Goal: Transaction & Acquisition: Book appointment/travel/reservation

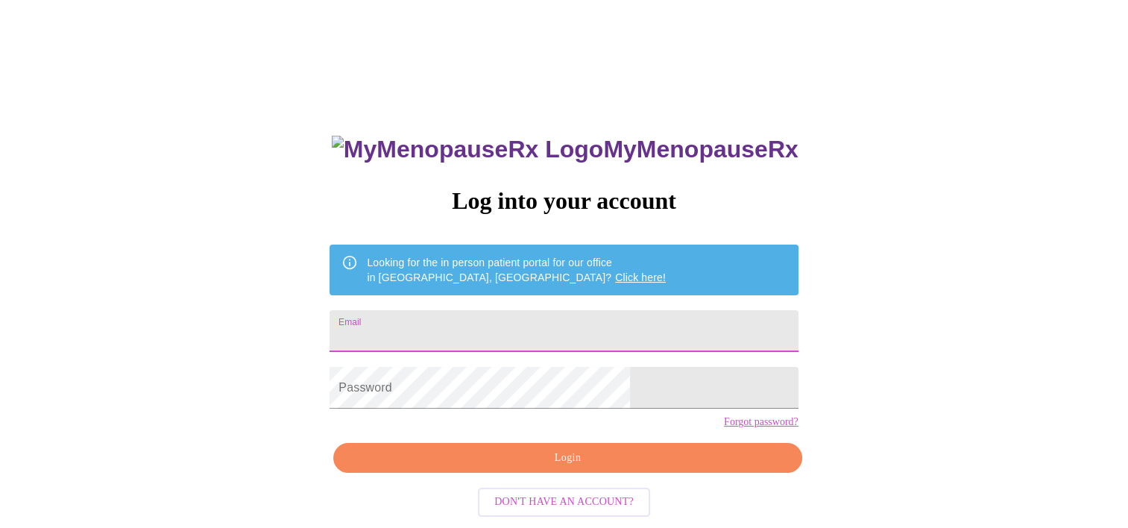
click at [511, 333] on input "Email" at bounding box center [564, 331] width 468 height 42
type input "[EMAIL_ADDRESS][DOMAIN_NAME]"
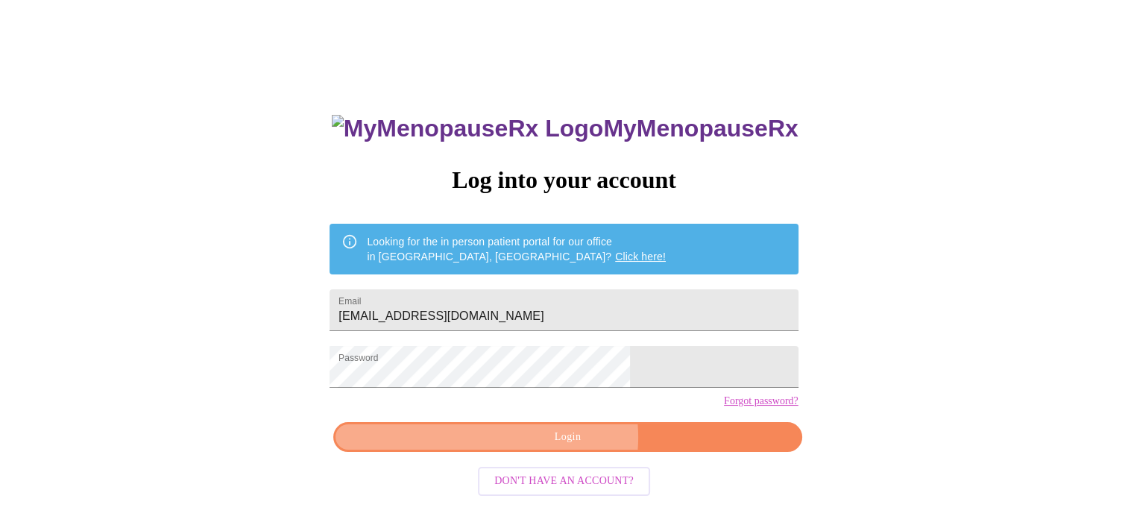
click at [568, 447] on span "Login" at bounding box center [567, 437] width 434 height 19
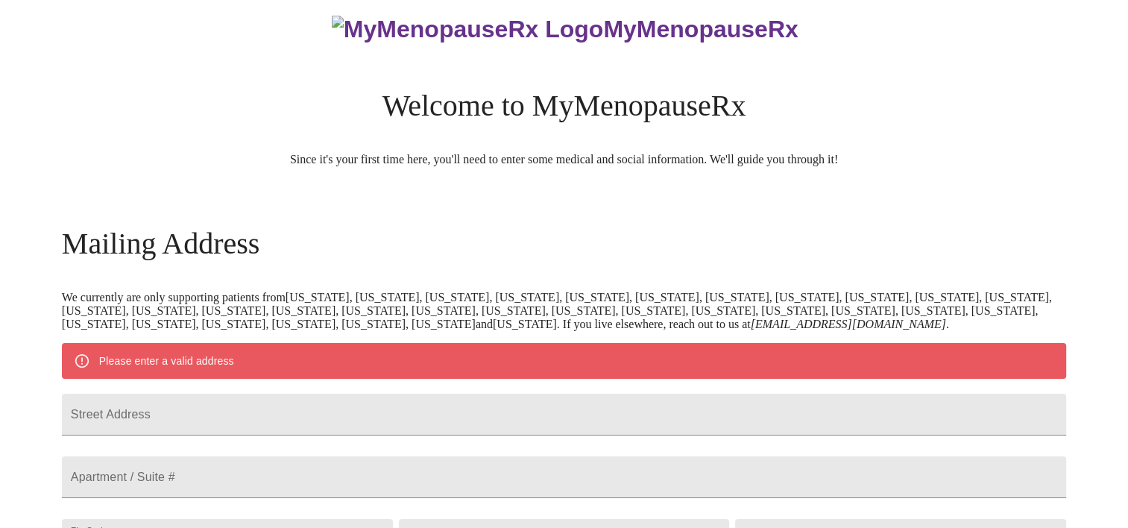
click at [197, 306] on p "We currently are only supporting patients from [US_STATE], [US_STATE], [US_STAT…" at bounding box center [564, 311] width 1004 height 40
click at [751, 330] on em "[EMAIL_ADDRESS][DOMAIN_NAME]" at bounding box center [848, 324] width 195 height 13
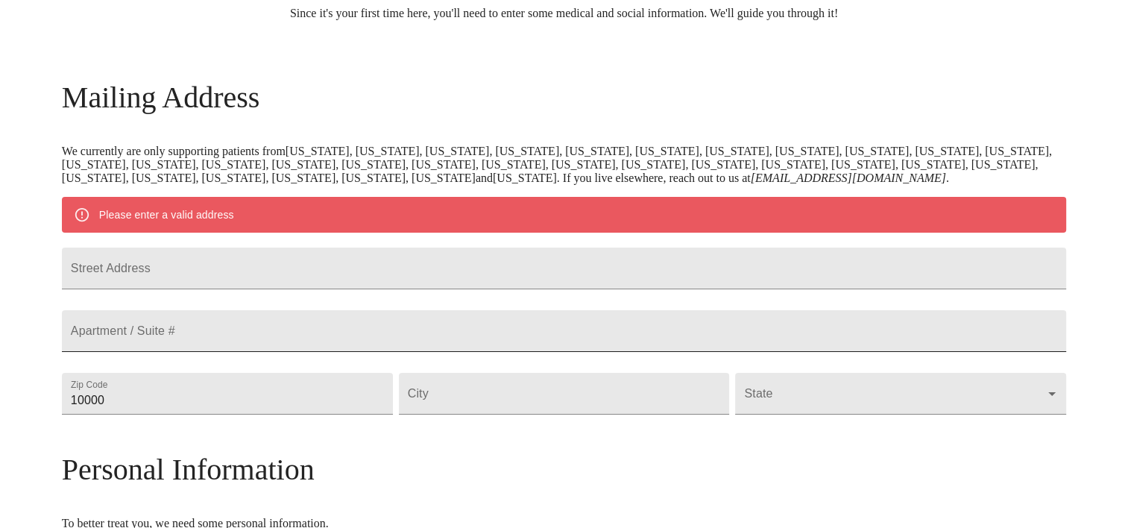
scroll to position [244, 0]
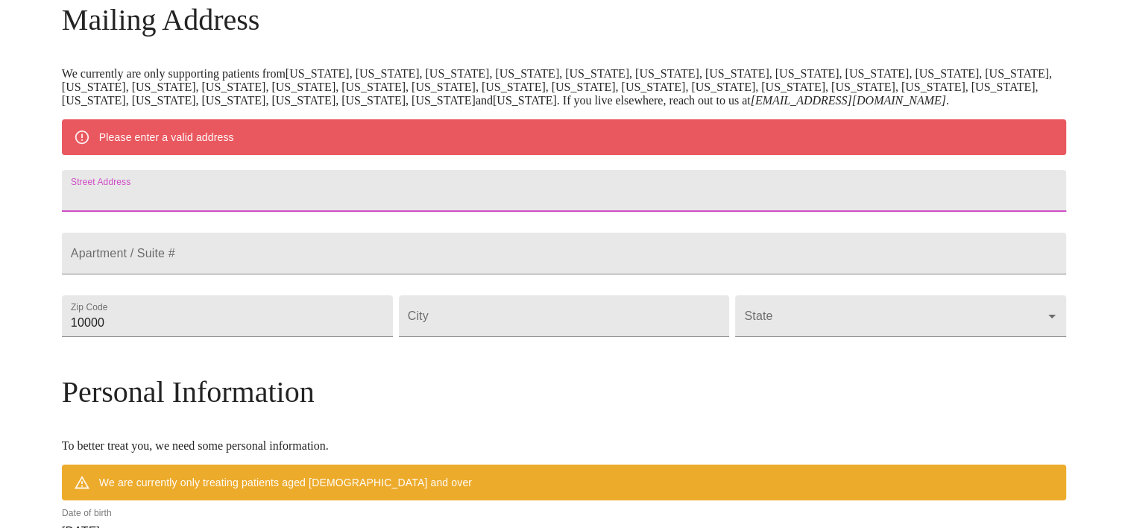
click at [204, 212] on input "Street Address" at bounding box center [564, 191] width 1004 height 42
type input "[STREET_ADDRESS]"
click at [261, 337] on input "10000" at bounding box center [227, 316] width 331 height 42
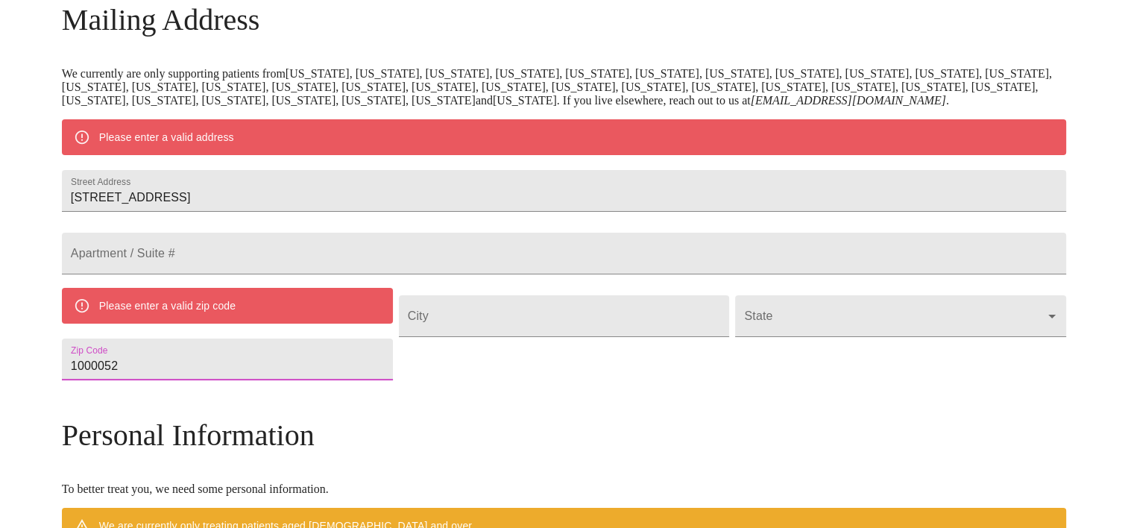
drag, startPoint x: 262, startPoint y: 413, endPoint x: 110, endPoint y: 439, distance: 153.6
click at [143, 440] on div "MyMenopauseRx Welcome to MyMenopauseRx Since it's your first time here, you'll …" at bounding box center [564, 365] width 1004 height 1206
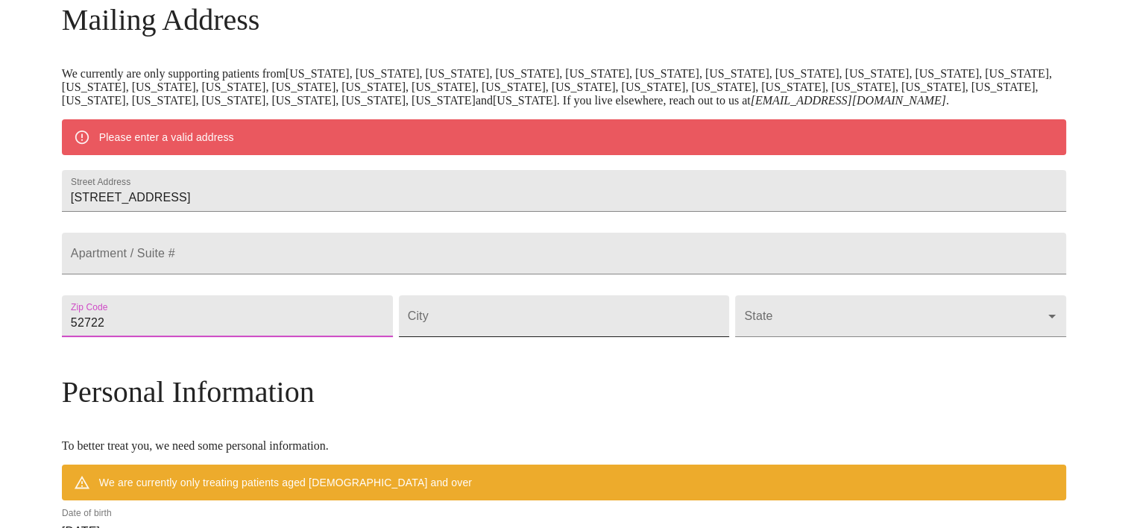
type input "52722"
click at [496, 337] on input "Street Address" at bounding box center [564, 316] width 331 height 42
type input "[GEOGRAPHIC_DATA]"
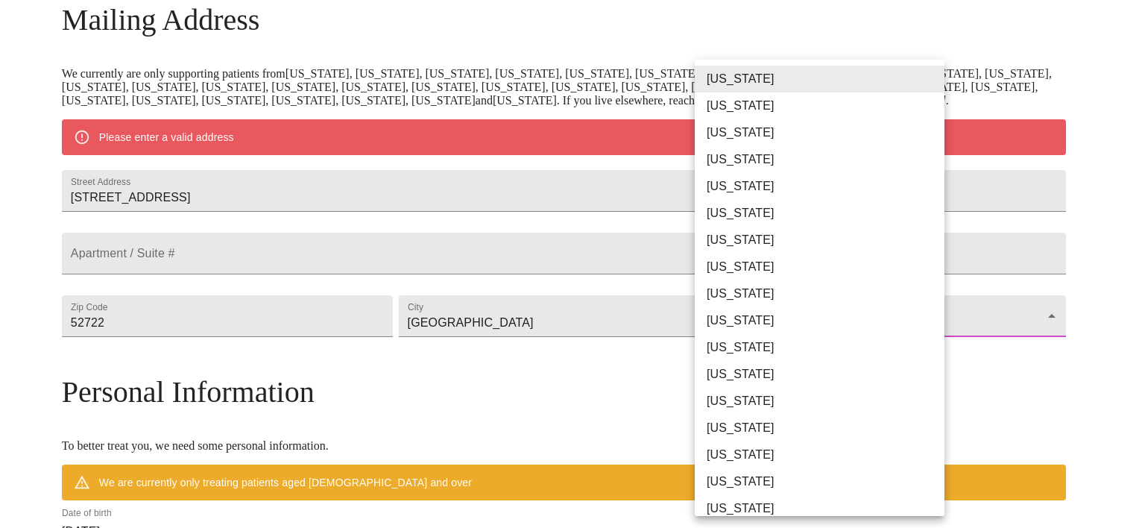
click at [737, 368] on body "MyMenopauseRx Welcome to MyMenopauseRx Since it's your first time here, you'll …" at bounding box center [569, 343] width 1127 height 1162
click at [770, 462] on li "[US_STATE]" at bounding box center [825, 454] width 261 height 27
type input "[US_STATE]"
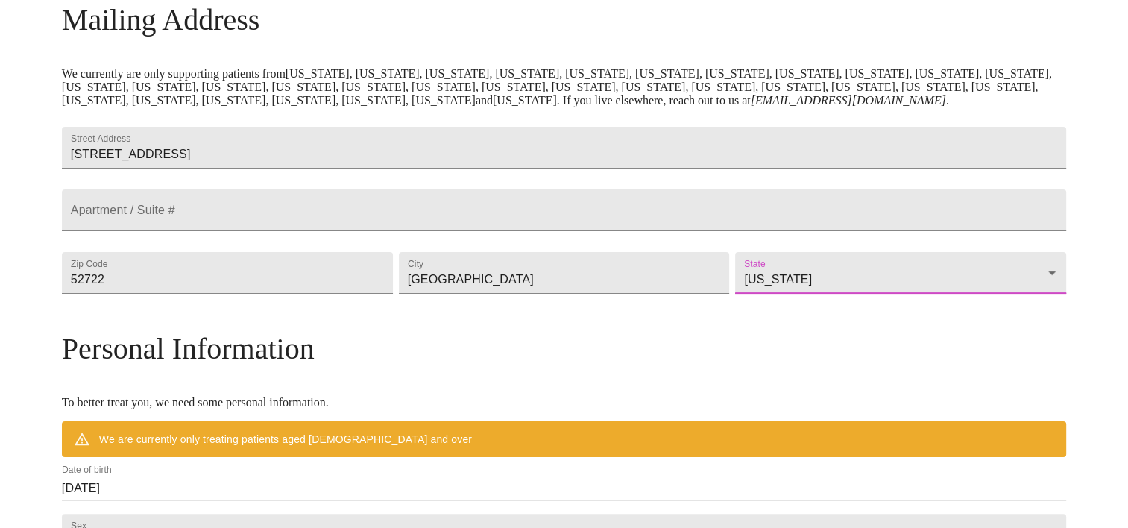
click at [1005, 336] on div "MyMenopauseRx Welcome to MyMenopauseRx Since it's your first time here, you'll …" at bounding box center [564, 321] width 1004 height 1119
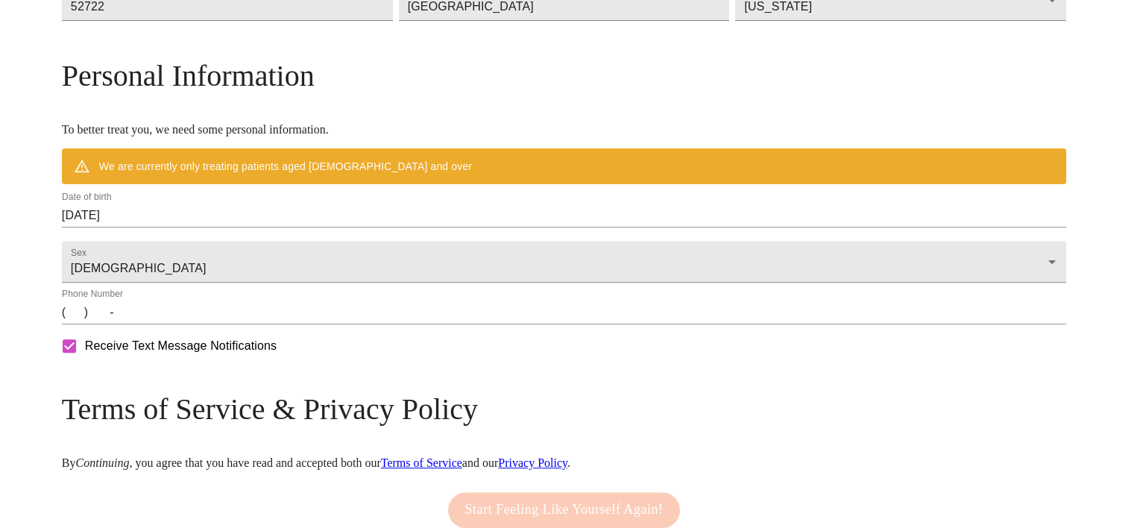
scroll to position [542, 0]
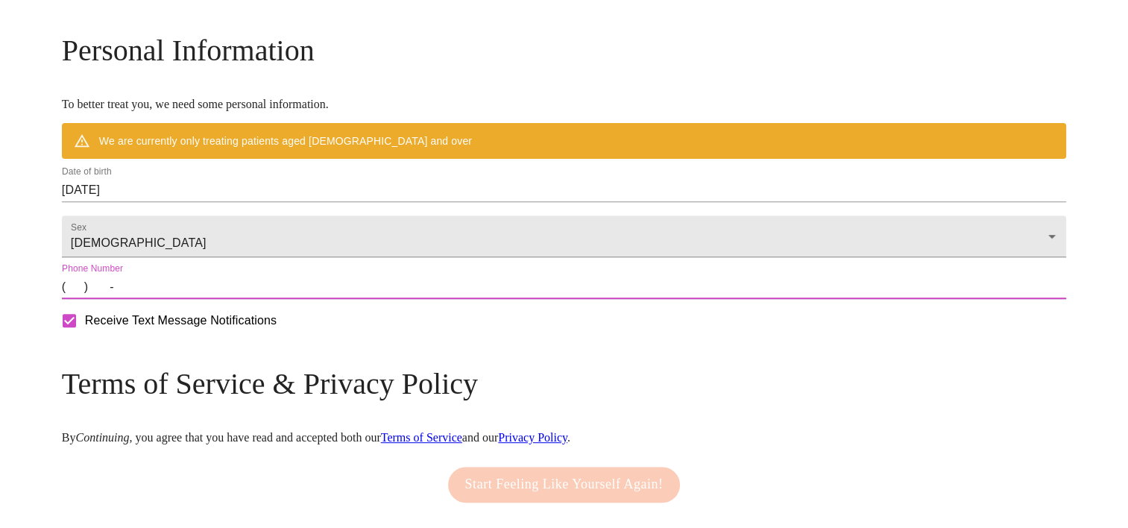
click at [204, 299] on input "(   )    -" at bounding box center [564, 287] width 1004 height 24
type input "[PHONE_NUMBER]"
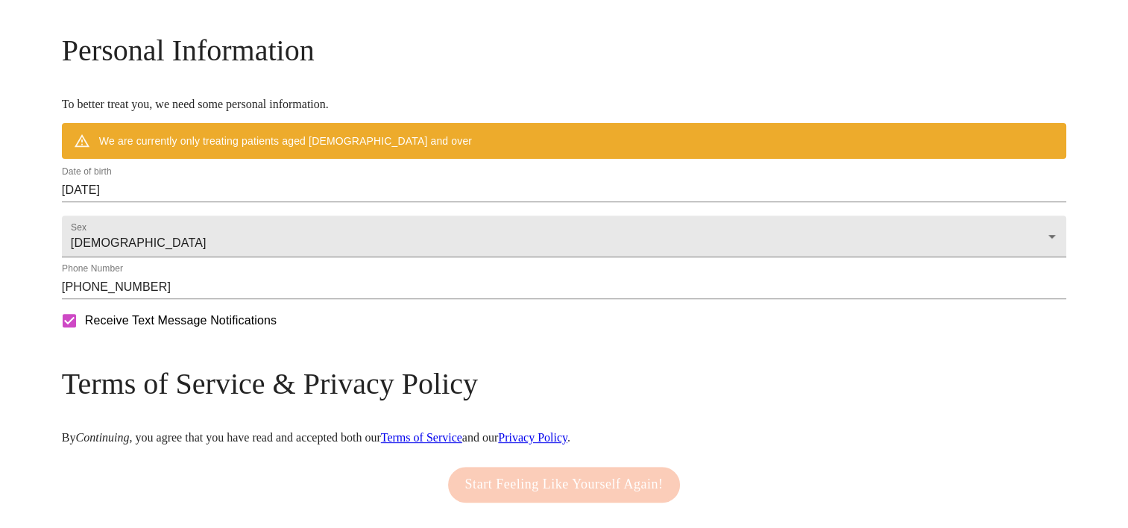
click at [978, 401] on div "MyMenopauseRx Welcome to MyMenopauseRx Since it's your first time here, you'll …" at bounding box center [564, 23] width 1004 height 1119
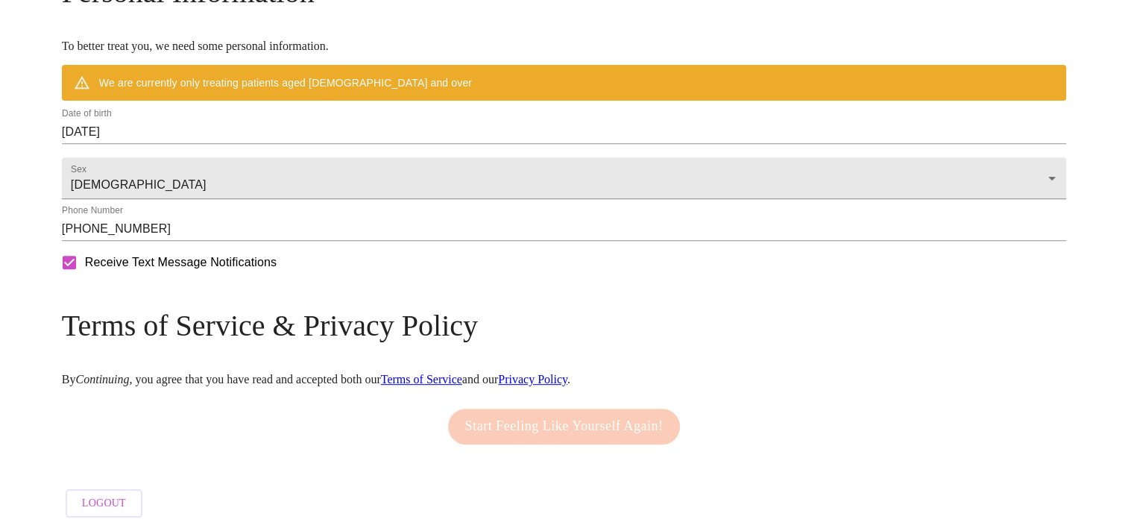
scroll to position [662, 0]
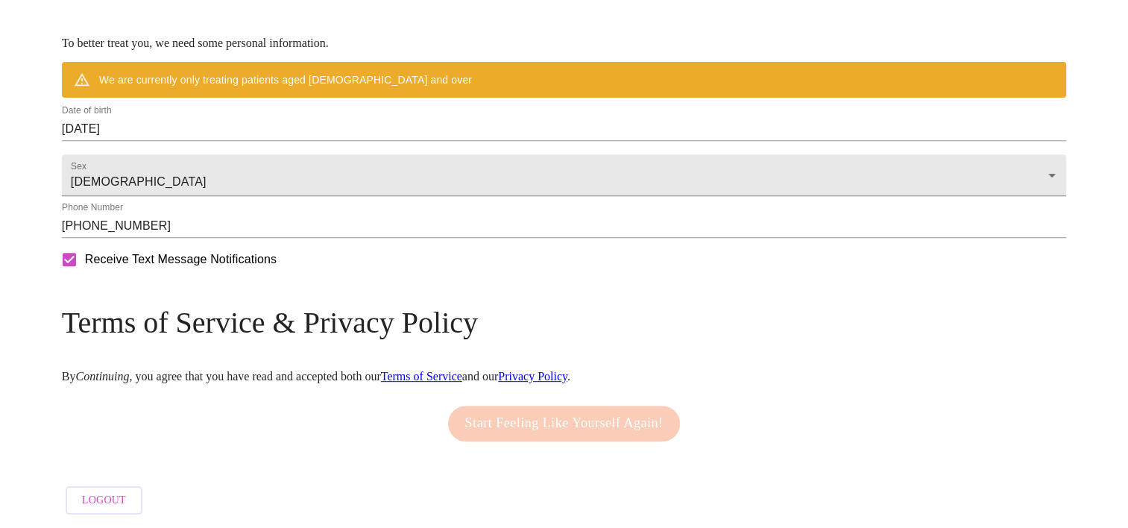
click at [497, 415] on div "Start Feeling Like Yourself Again!" at bounding box center [564, 423] width 240 height 51
click at [297, 370] on p "By Continuing , you agree that you have read and accepted both our Terms of Ser…" at bounding box center [564, 376] width 1004 height 13
click at [517, 410] on div "Start Feeling Like Yourself Again!" at bounding box center [564, 423] width 240 height 51
click at [528, 423] on div "Start Feeling Like Yourself Again!" at bounding box center [564, 423] width 240 height 51
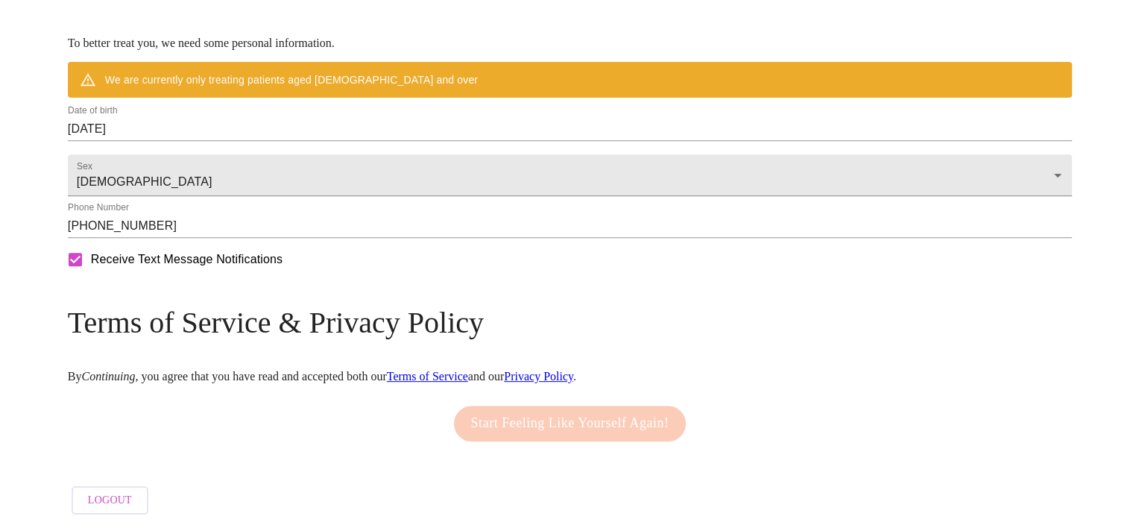
scroll to position [588, 0]
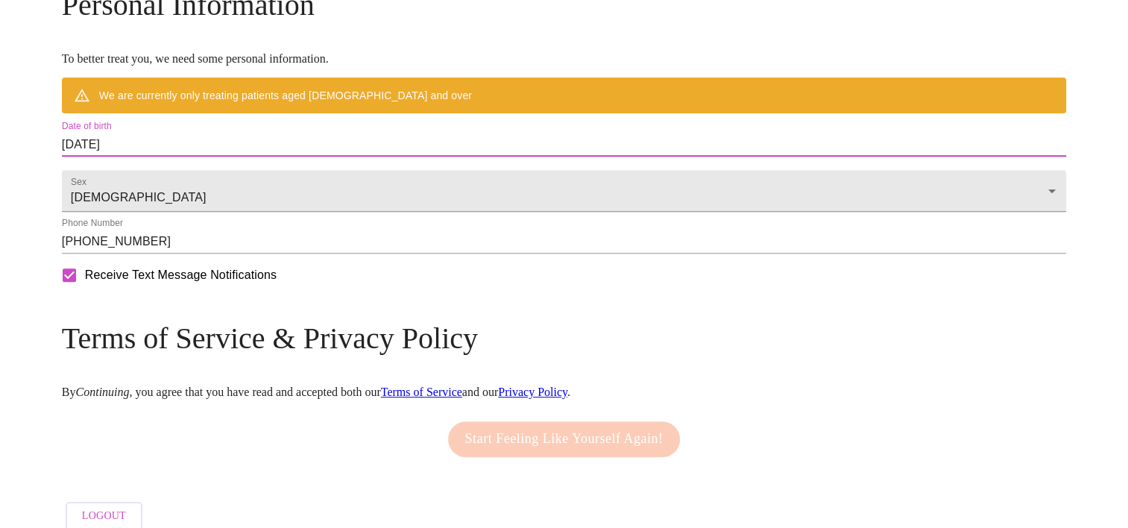
click at [233, 157] on input "[DATE]" at bounding box center [564, 145] width 1004 height 24
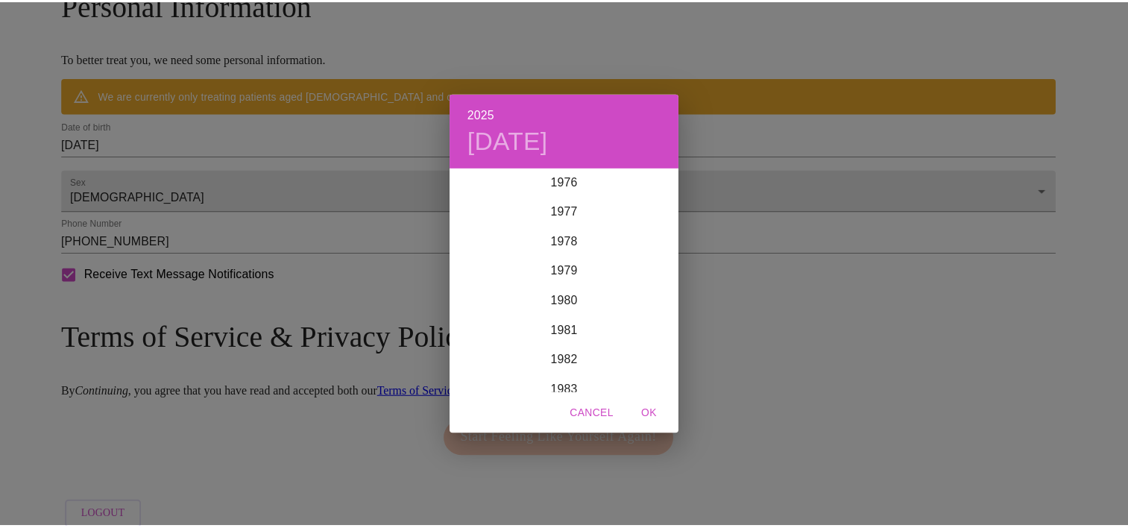
scroll to position [2326, 0]
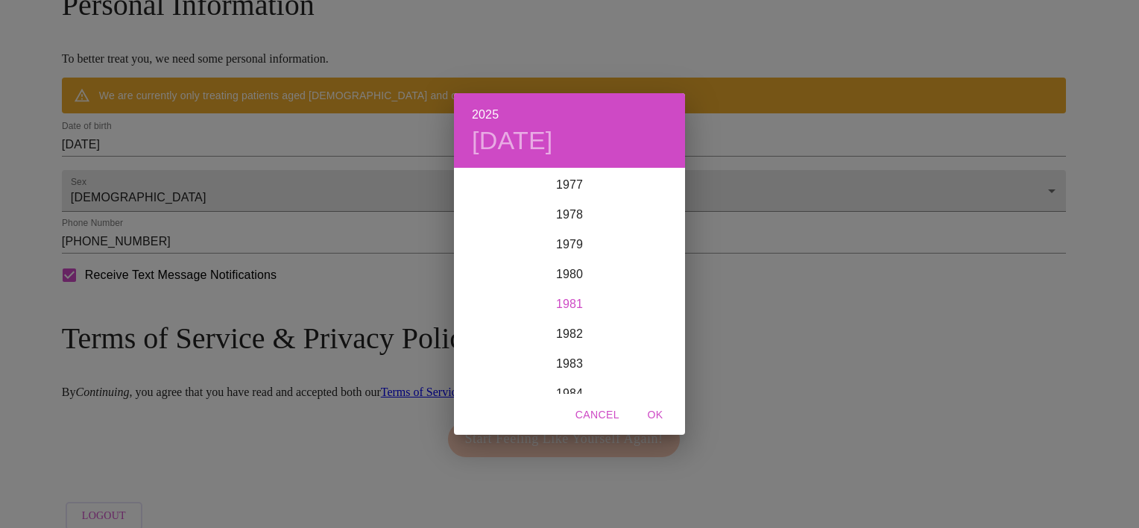
click at [576, 300] on div "1981" at bounding box center [569, 304] width 231 height 30
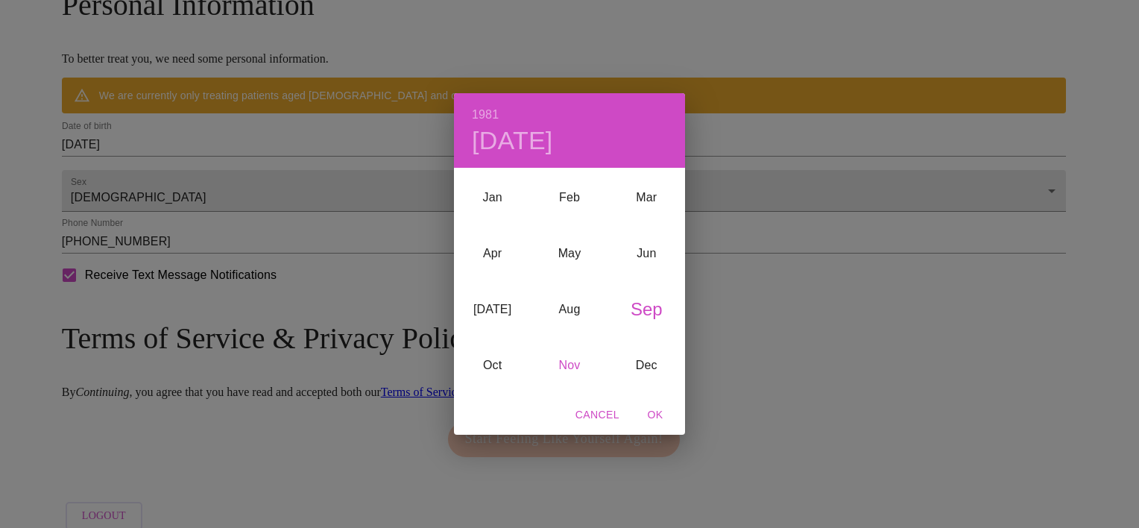
click at [574, 363] on div "Nov" at bounding box center [569, 366] width 77 height 56
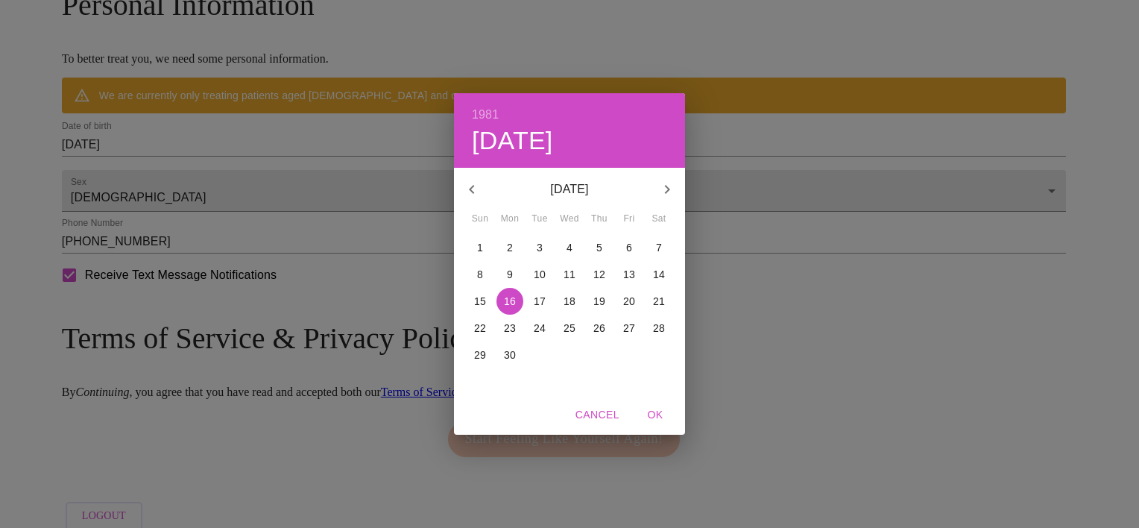
click at [623, 246] on span "6" at bounding box center [629, 247] width 27 height 15
click at [656, 413] on span "OK" at bounding box center [655, 415] width 36 height 19
type input "[DATE]"
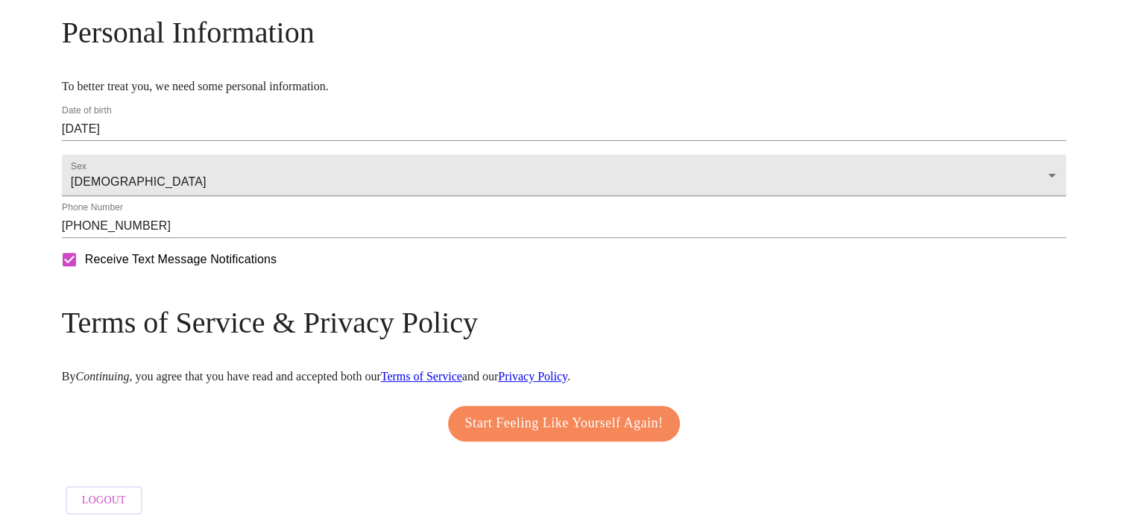
drag, startPoint x: 874, startPoint y: 362, endPoint x: 870, endPoint y: 352, distance: 11.1
click at [873, 340] on h3 "Terms of Service & Privacy Policy" at bounding box center [564, 322] width 1004 height 35
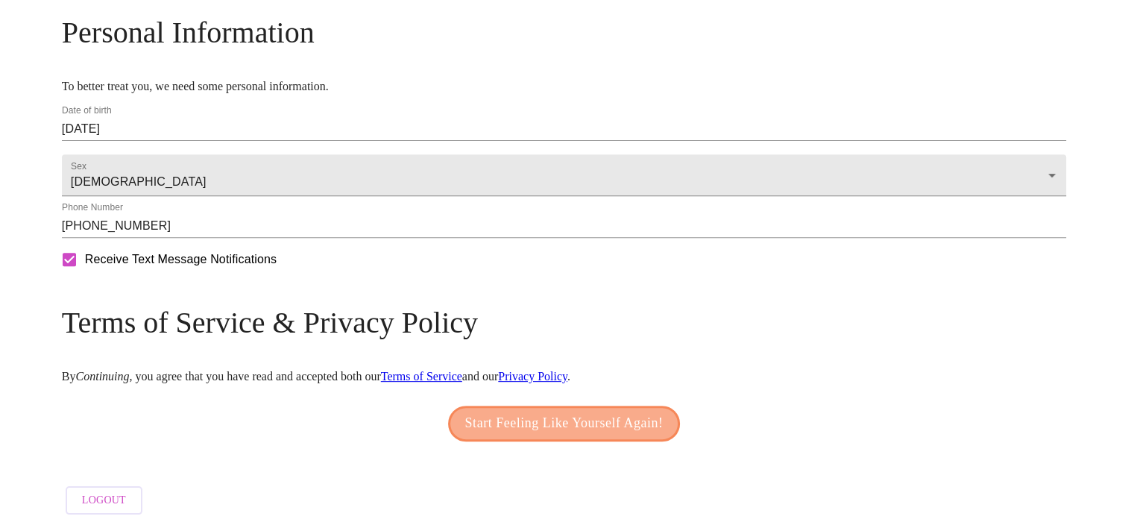
click at [623, 412] on span "Start Feeling Like Yourself Again!" at bounding box center [564, 424] width 198 height 24
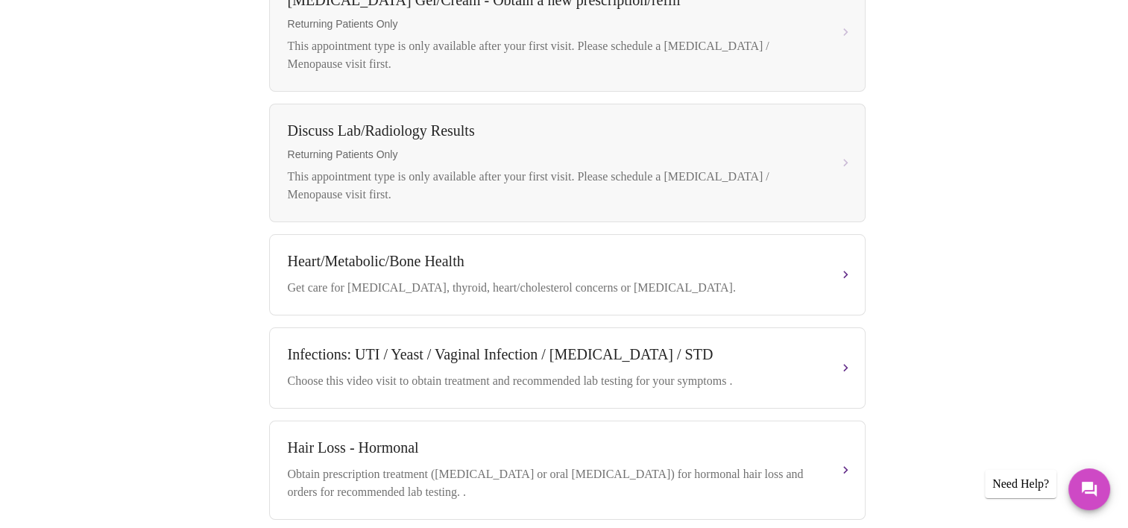
scroll to position [671, 0]
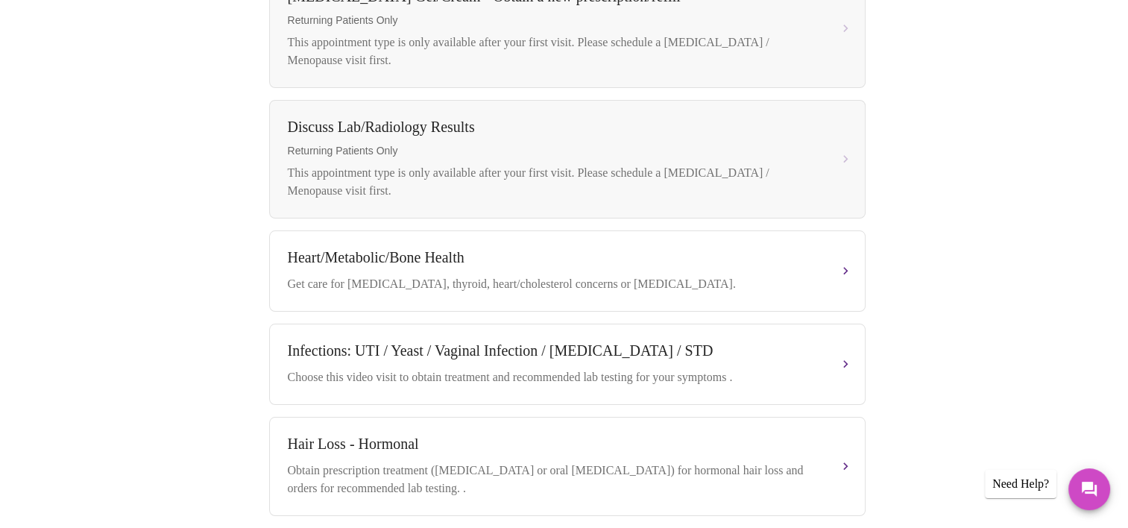
click at [895, 189] on div "Book your next visit If you'd like our help with multiple care concerns below, …" at bounding box center [564, 34] width 954 height 1061
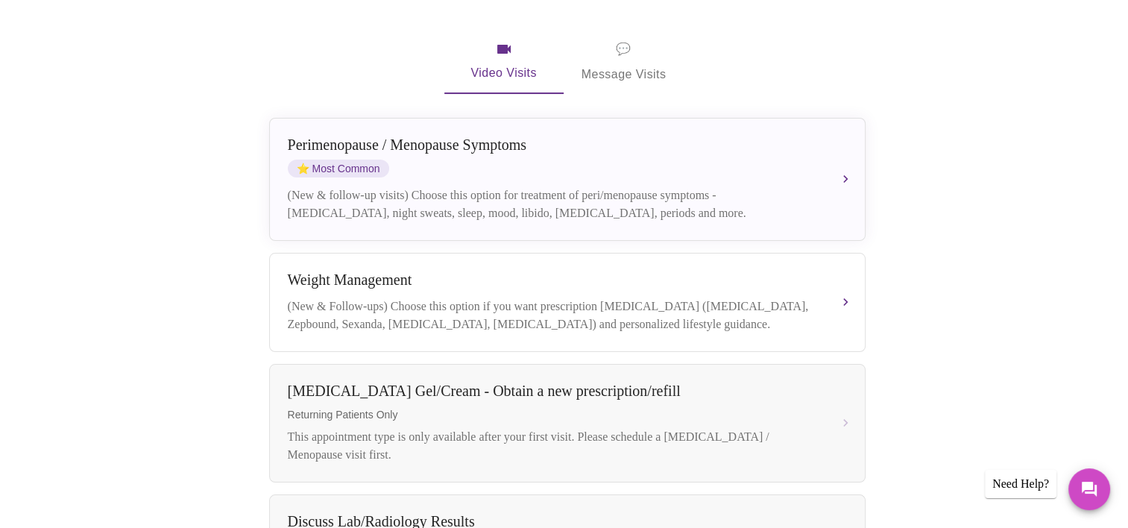
scroll to position [81, 0]
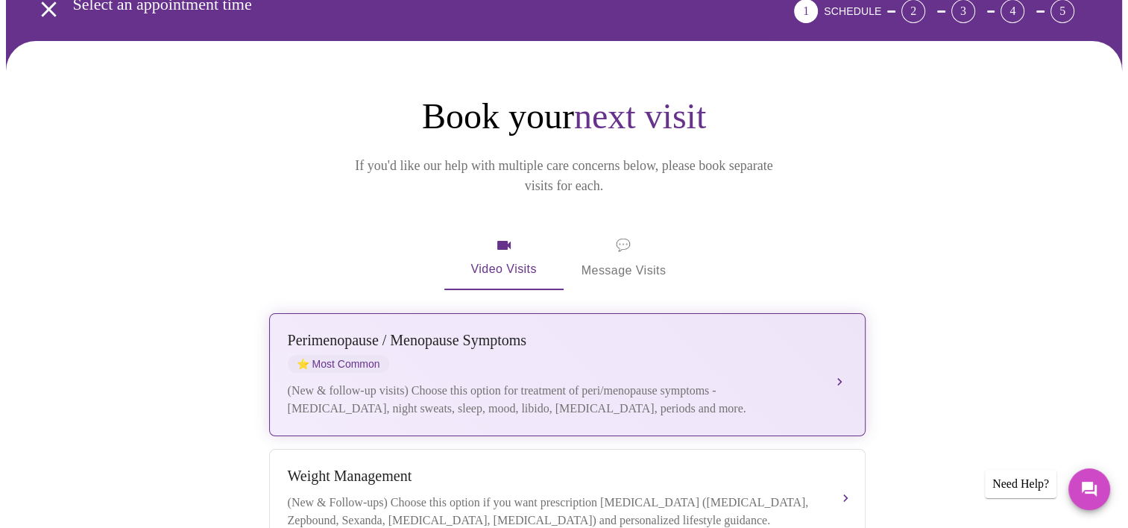
click at [367, 355] on span "⭐ Most Common" at bounding box center [338, 364] width 101 height 18
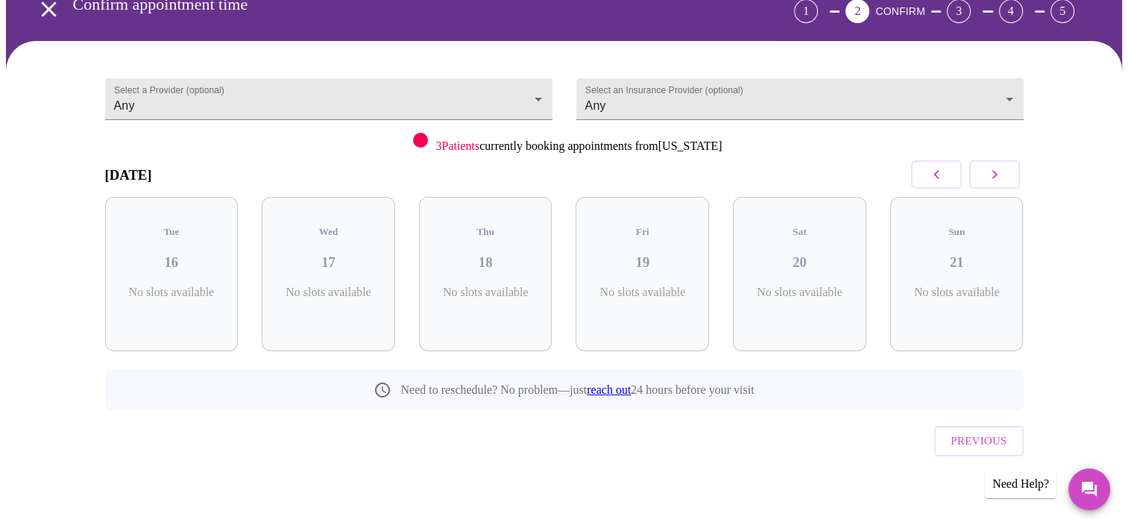
scroll to position [57, 0]
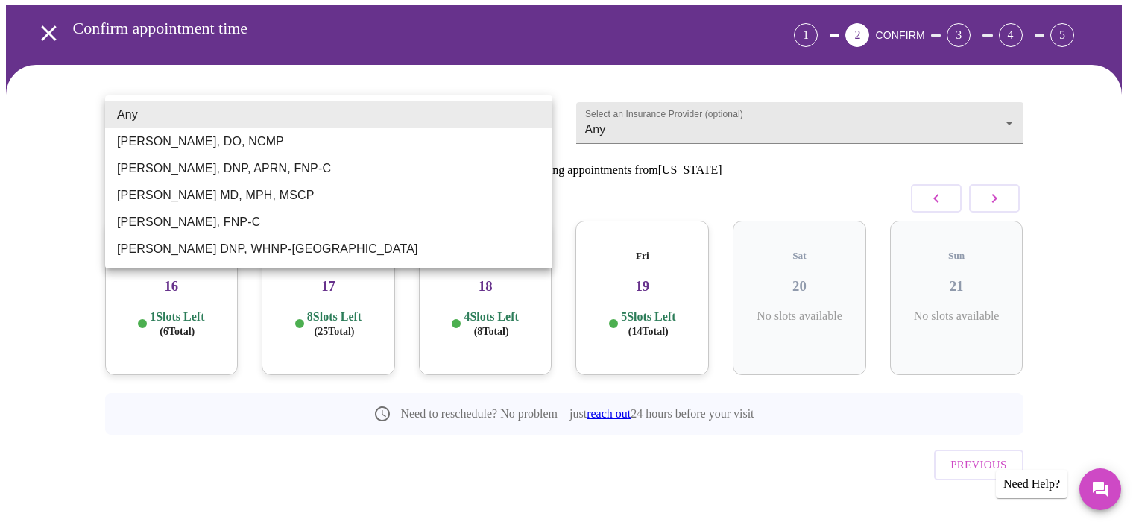
click at [538, 119] on body "MyMenopauseRx Appointments Messaging Labs Uploads Medications Community Refer a…" at bounding box center [569, 251] width 1127 height 605
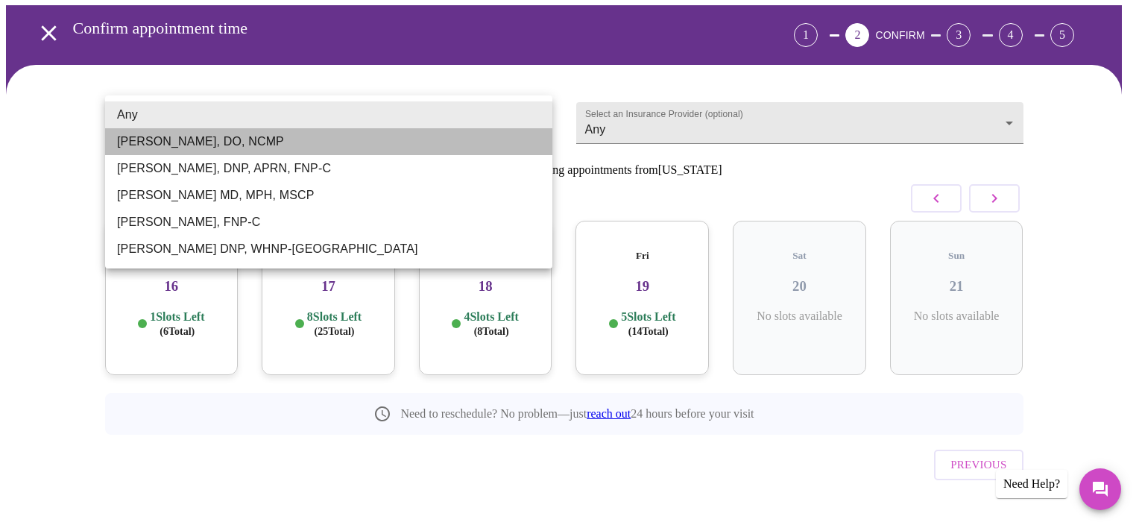
click at [185, 148] on li "[PERSON_NAME], DO, NCMP" at bounding box center [328, 141] width 447 height 27
type input "[PERSON_NAME], DO, NCMP"
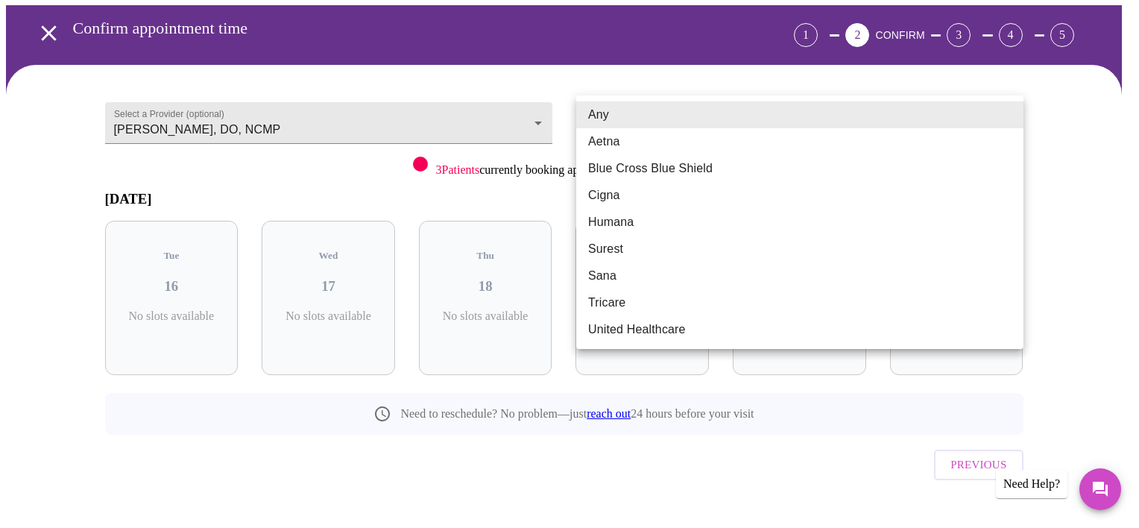
click at [671, 115] on body "MyMenopauseRx Appointments Messaging Labs Uploads Medications Community Refer a…" at bounding box center [569, 251] width 1127 height 605
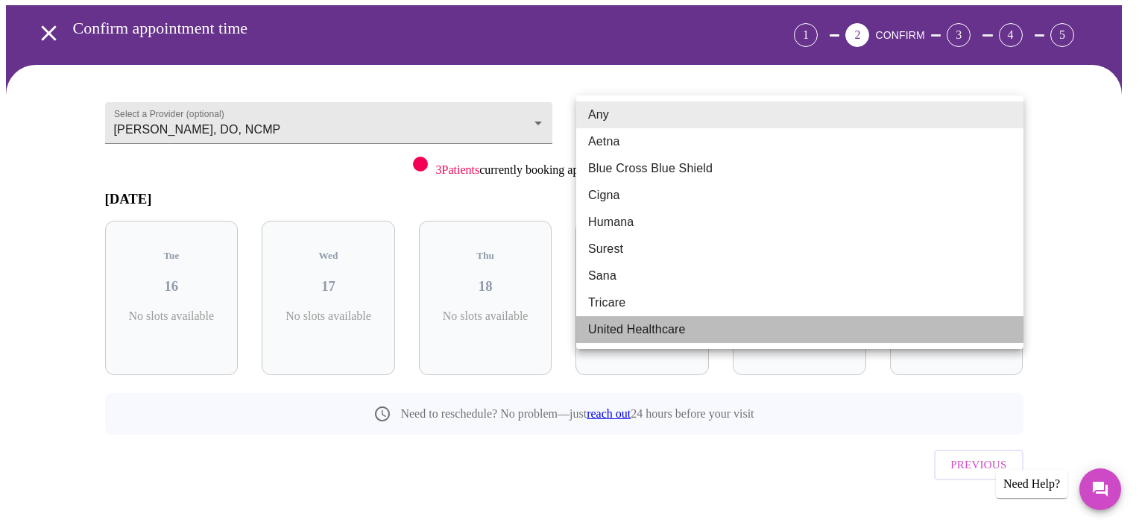
click at [612, 331] on li "United Healthcare" at bounding box center [799, 329] width 447 height 27
type input "United Healthcare"
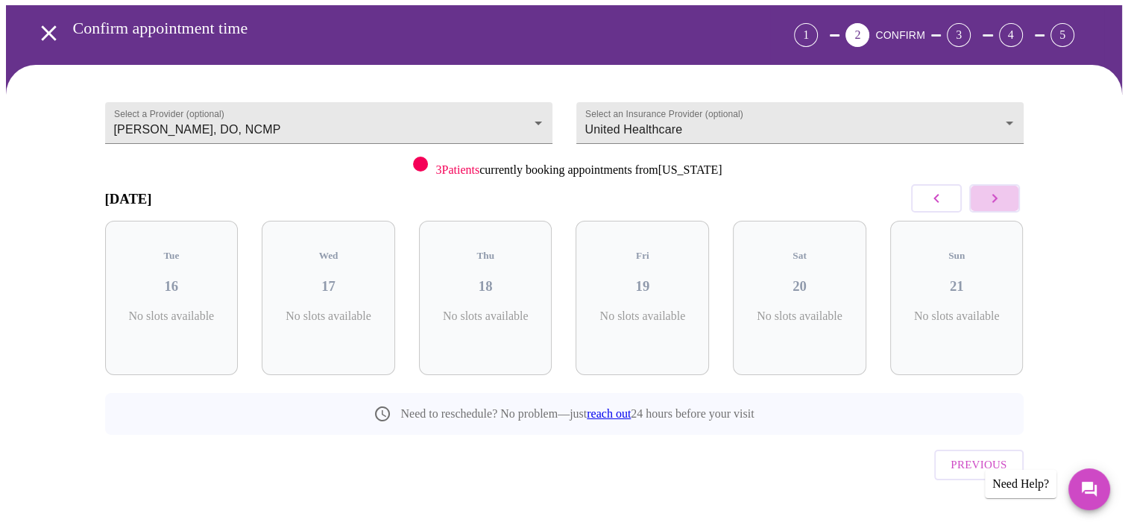
click at [1000, 202] on icon "button" at bounding box center [995, 198] width 18 height 18
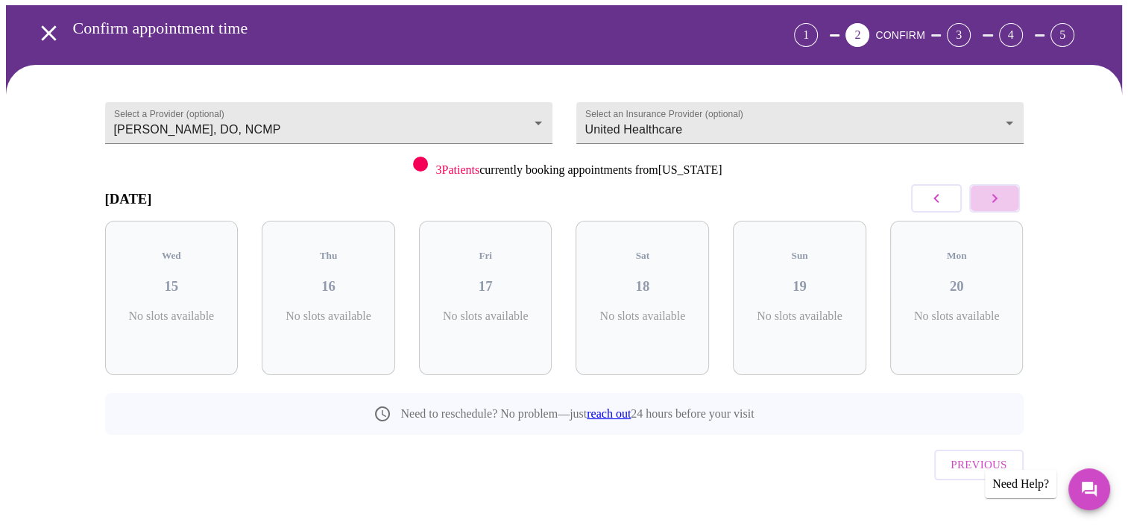
click at [1000, 202] on icon "button" at bounding box center [995, 198] width 18 height 18
click at [1000, 203] on icon "button" at bounding box center [995, 198] width 18 height 18
click at [1000, 204] on icon "button" at bounding box center [995, 198] width 18 height 18
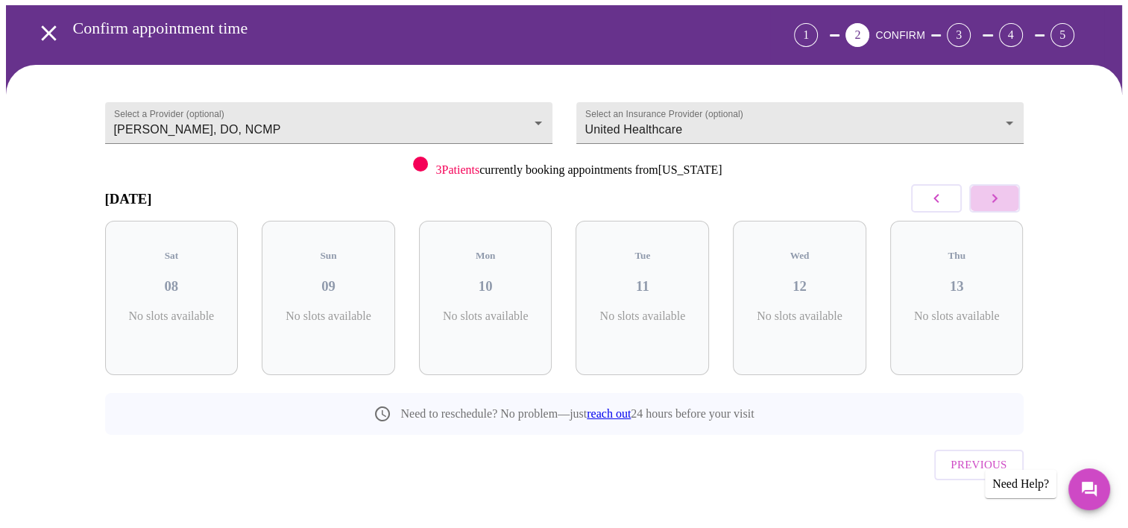
click at [1000, 204] on icon "button" at bounding box center [995, 198] width 18 height 18
click at [1000, 206] on icon "button" at bounding box center [995, 198] width 18 height 18
click at [1001, 207] on button "button" at bounding box center [994, 198] width 51 height 28
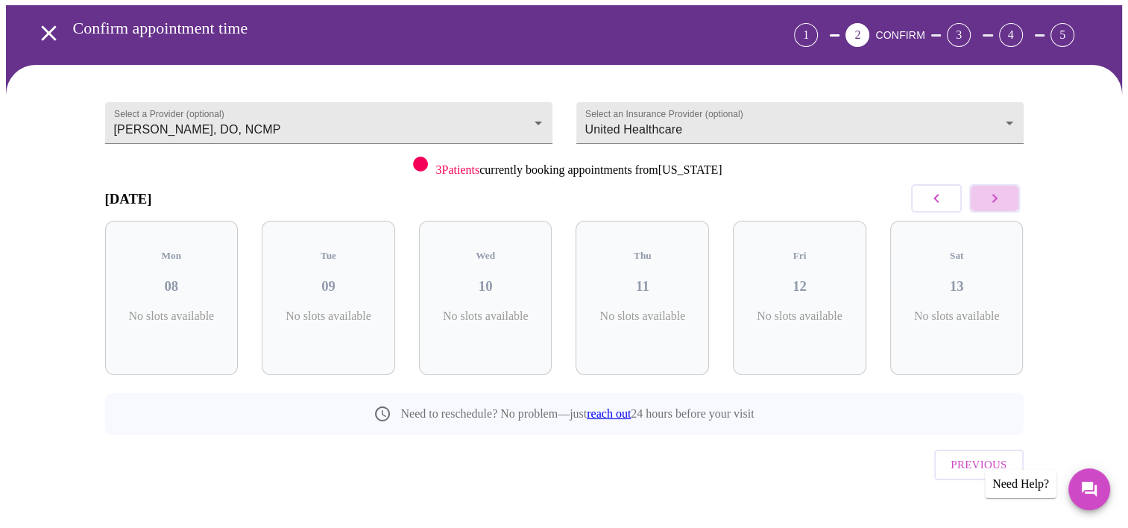
click at [1001, 208] on button "button" at bounding box center [994, 198] width 51 height 28
click at [1001, 209] on button "button" at bounding box center [994, 198] width 51 height 28
click at [1001, 210] on button "button" at bounding box center [994, 198] width 51 height 28
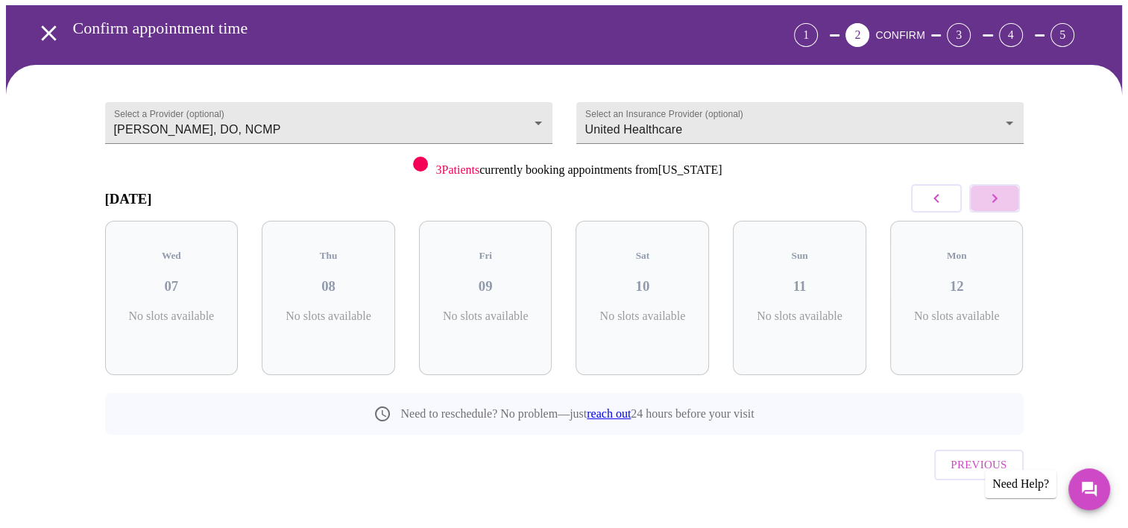
click at [1001, 210] on button "button" at bounding box center [994, 198] width 51 height 28
click at [1000, 212] on div "[DATE] Mon 19 No slots available Tue 20 No slots available Wed 21 No slots avai…" at bounding box center [564, 306] width 919 height 258
click at [1000, 212] on div "Sat 24 No slots available" at bounding box center [956, 298] width 157 height 178
click at [999, 213] on div "Sat 24 No slots available" at bounding box center [956, 298] width 157 height 178
click at [999, 201] on icon "button" at bounding box center [995, 198] width 18 height 18
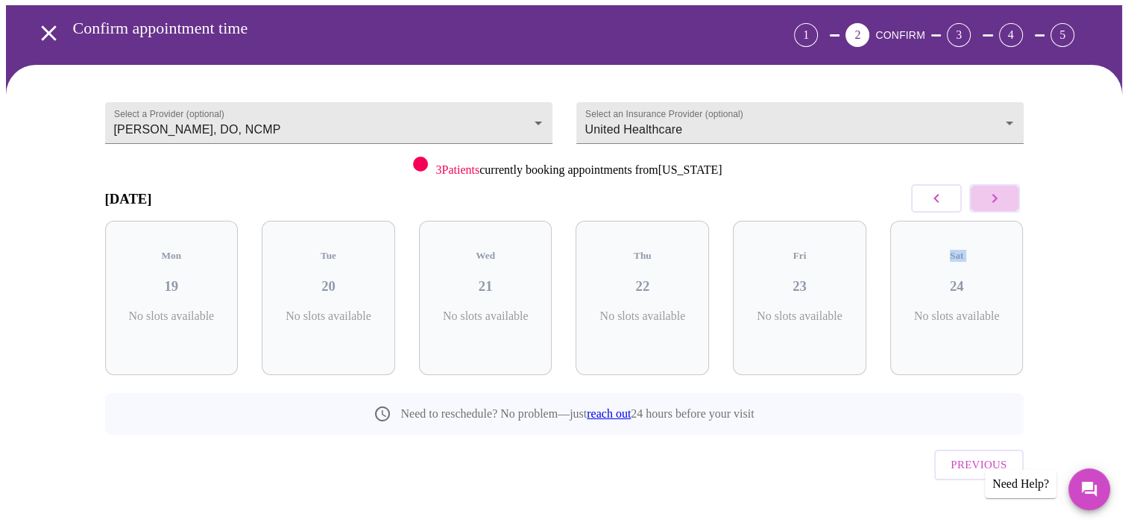
click at [999, 201] on icon "button" at bounding box center [995, 198] width 18 height 18
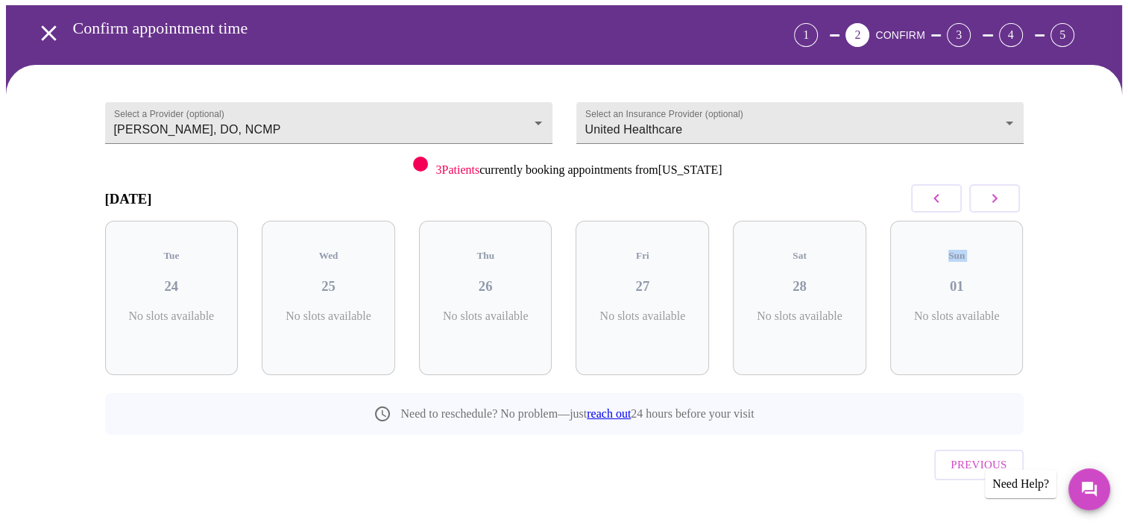
click at [999, 201] on icon "button" at bounding box center [995, 198] width 18 height 18
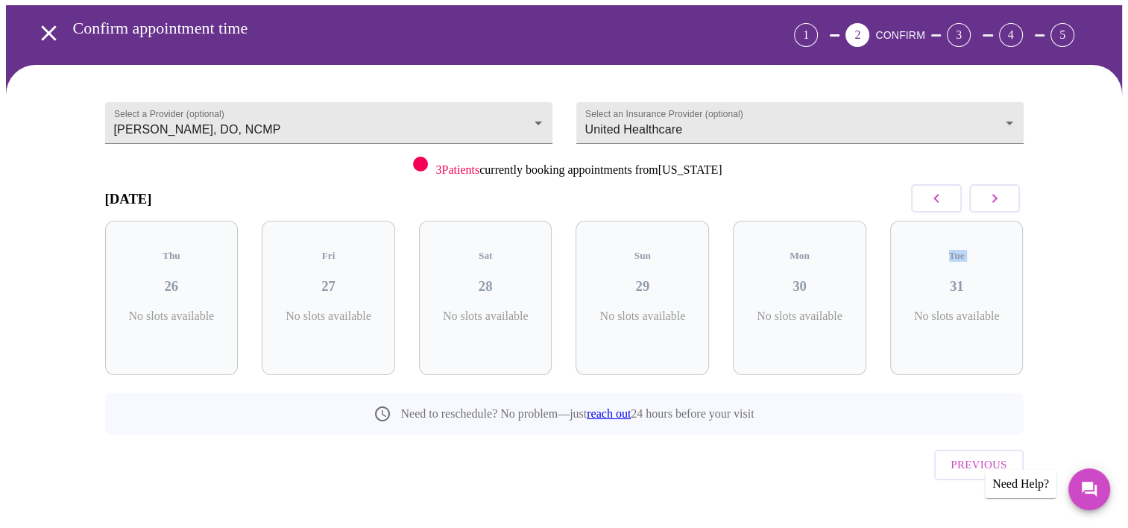
click at [999, 202] on icon "button" at bounding box center [995, 198] width 18 height 18
click at [1000, 204] on icon "button" at bounding box center [995, 198] width 18 height 18
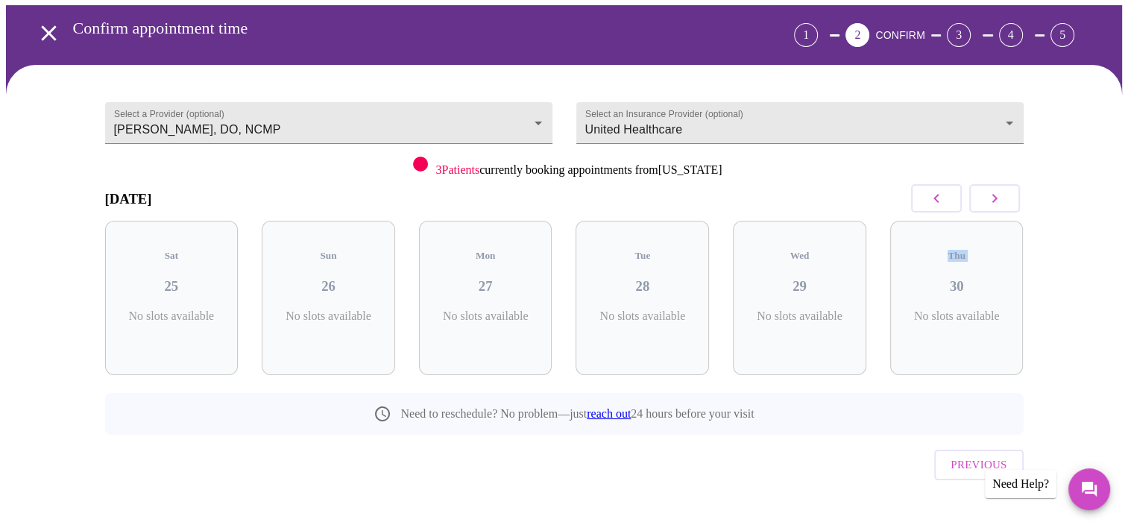
click at [1000, 204] on icon "button" at bounding box center [995, 198] width 18 height 18
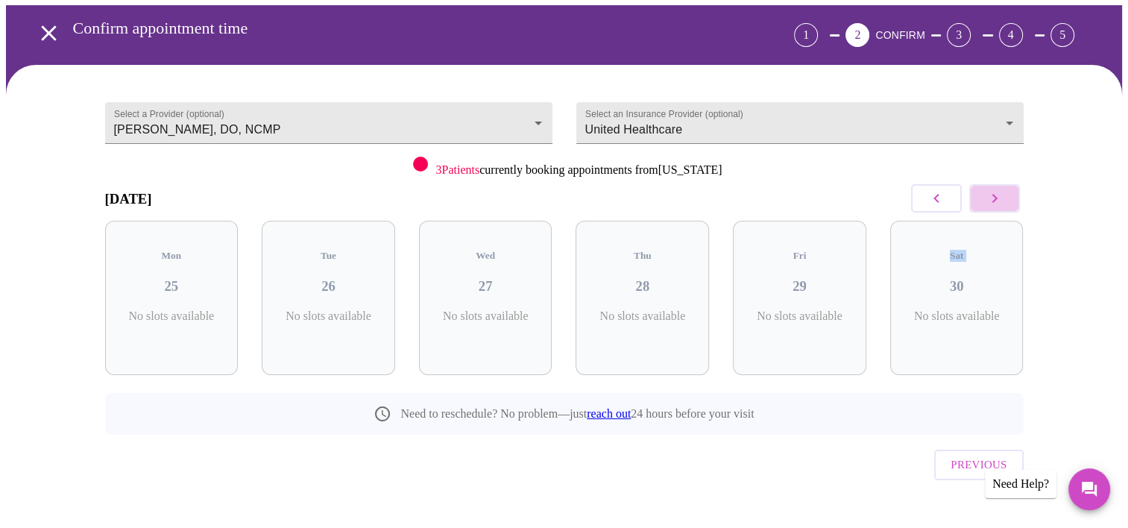
click at [1000, 204] on icon "button" at bounding box center [995, 198] width 18 height 18
drag, startPoint x: 1000, startPoint y: 204, endPoint x: 901, endPoint y: 179, distance: 101.4
click at [1000, 203] on icon "button" at bounding box center [995, 198] width 18 height 18
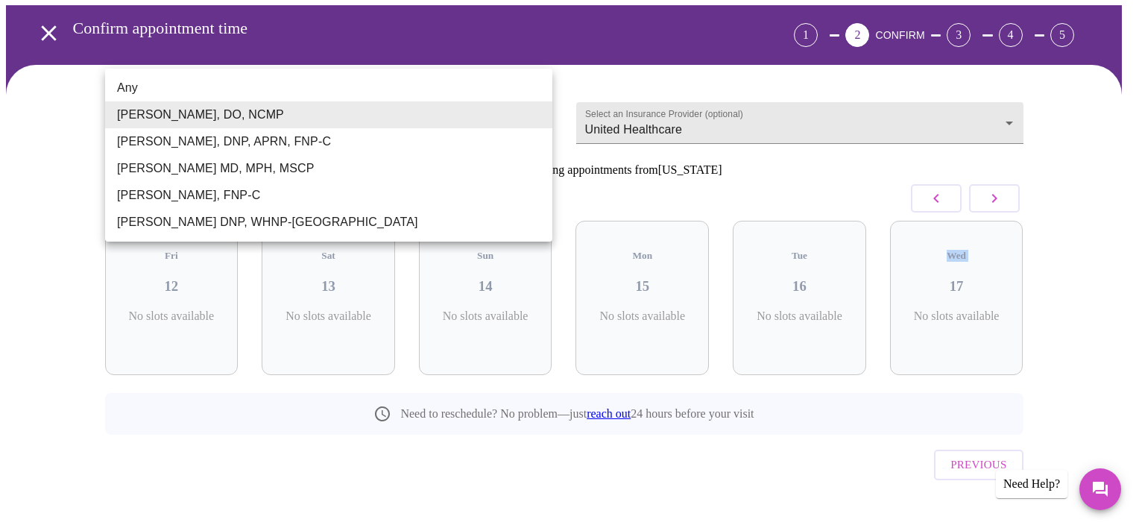
click at [542, 116] on body "MyMenopauseRx Appointments Messaging Labs Uploads Medications Community Refer a…" at bounding box center [569, 251] width 1127 height 605
click at [130, 199] on li "[PERSON_NAME], FNP-C" at bounding box center [328, 195] width 447 height 27
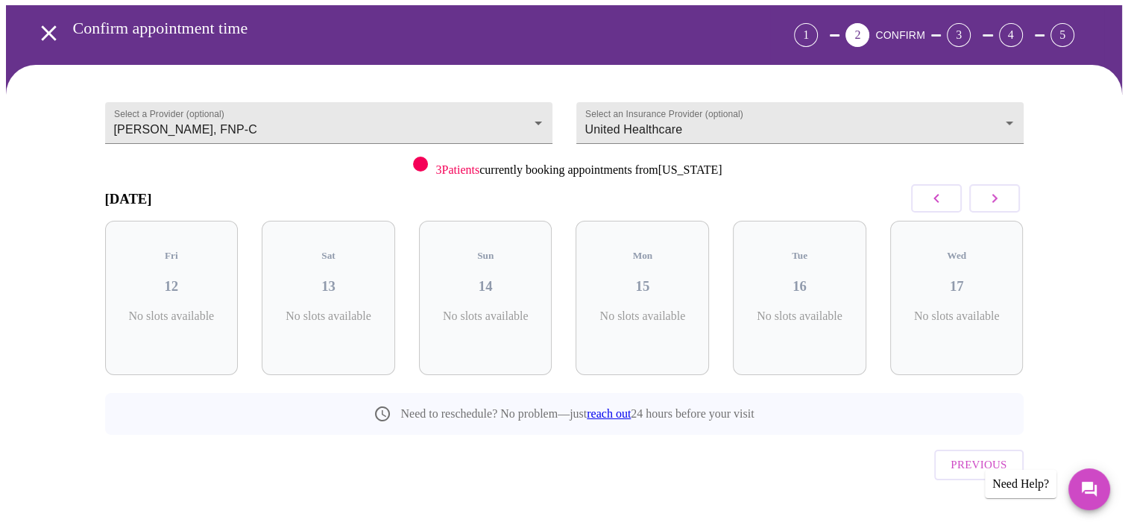
click at [875, 143] on div "Select an Insurance Provider (optional) United Healthcare United Healthcare" at bounding box center [799, 119] width 471 height 73
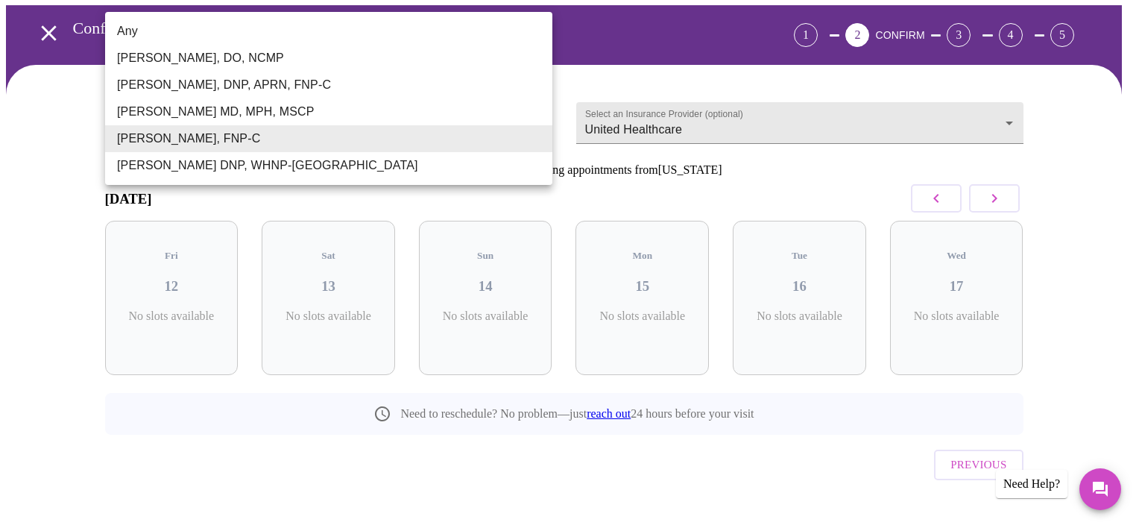
click at [534, 124] on body "MyMenopauseRx Appointments Messaging Labs Uploads Medications Community Refer a…" at bounding box center [569, 251] width 1127 height 605
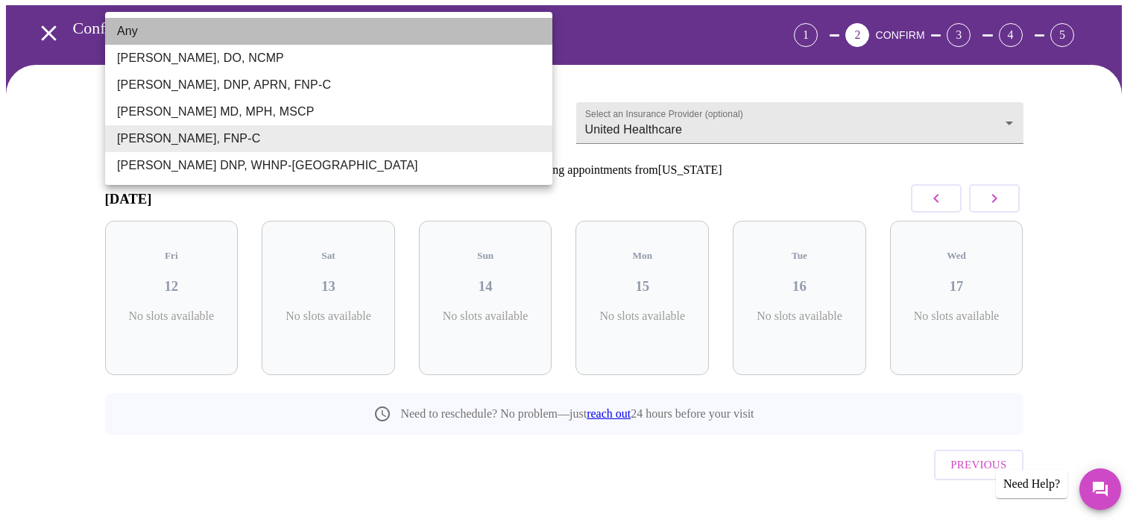
click at [171, 34] on li "Any" at bounding box center [328, 31] width 447 height 27
type input "Any"
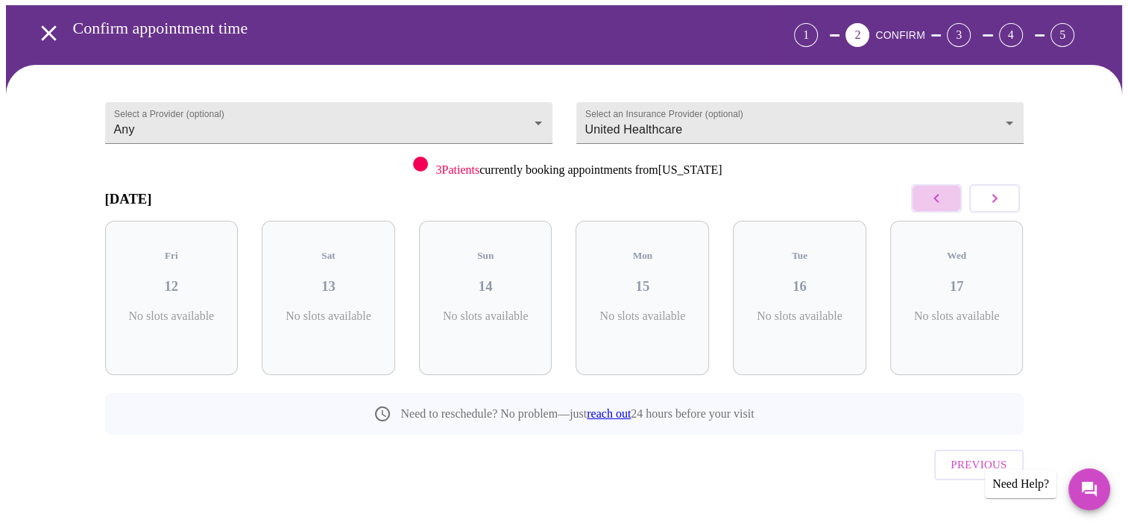
click at [936, 191] on icon "button" at bounding box center [936, 198] width 18 height 18
click at [937, 191] on icon "button" at bounding box center [936, 198] width 18 height 18
click at [937, 192] on icon "button" at bounding box center [936, 198] width 18 height 18
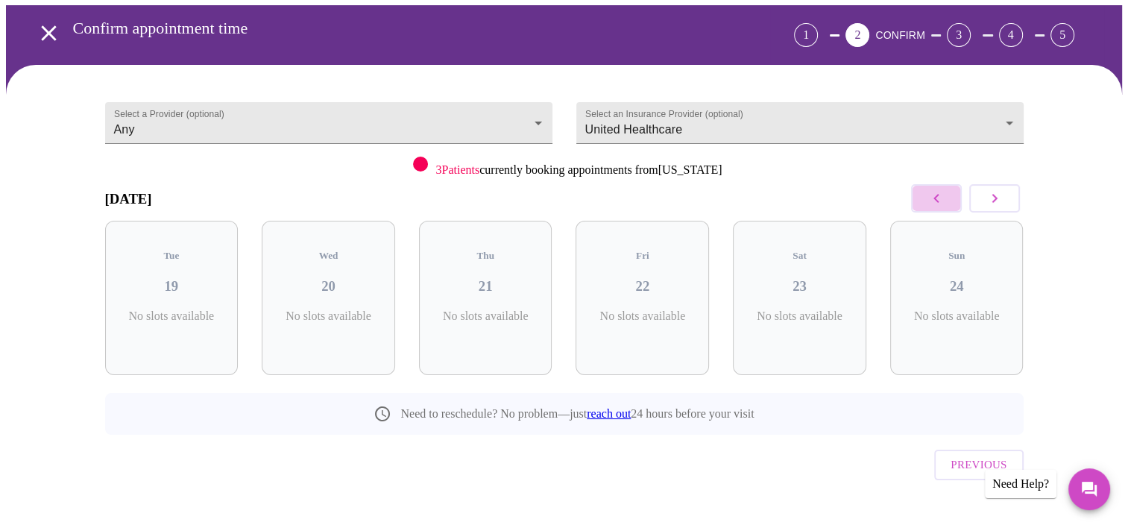
click at [937, 192] on icon "button" at bounding box center [936, 198] width 18 height 18
click at [936, 194] on icon "button" at bounding box center [936, 198] width 18 height 18
click at [936, 195] on icon "button" at bounding box center [936, 198] width 18 height 18
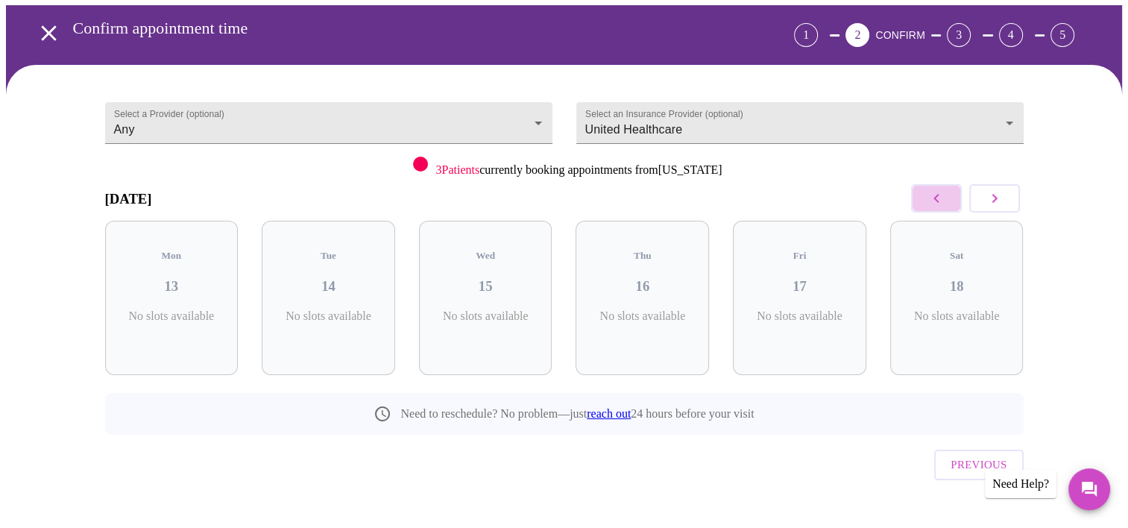
click at [936, 195] on icon "button" at bounding box center [936, 198] width 18 height 18
click at [936, 194] on icon "button" at bounding box center [936, 198] width 18 height 18
click at [936, 196] on icon "button" at bounding box center [936, 198] width 18 height 18
click at [936, 197] on icon "button" at bounding box center [935, 198] width 5 height 9
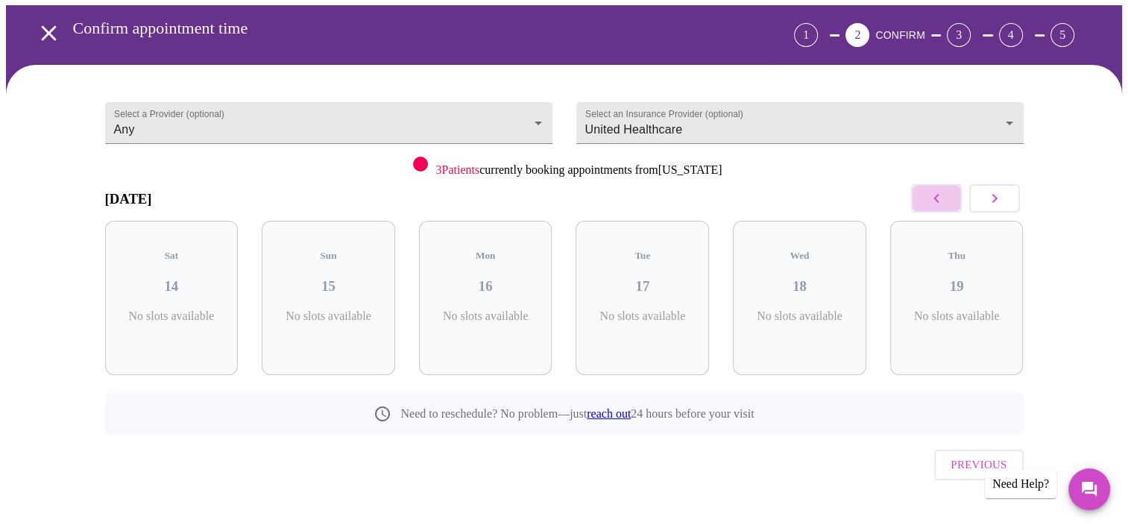
click at [936, 198] on icon "button" at bounding box center [935, 198] width 5 height 9
click at [936, 197] on icon "button" at bounding box center [935, 198] width 5 height 9
click at [936, 198] on icon "button" at bounding box center [935, 198] width 5 height 9
click at [924, 189] on button "button" at bounding box center [936, 198] width 51 height 28
click at [924, 195] on button "button" at bounding box center [936, 198] width 51 height 28
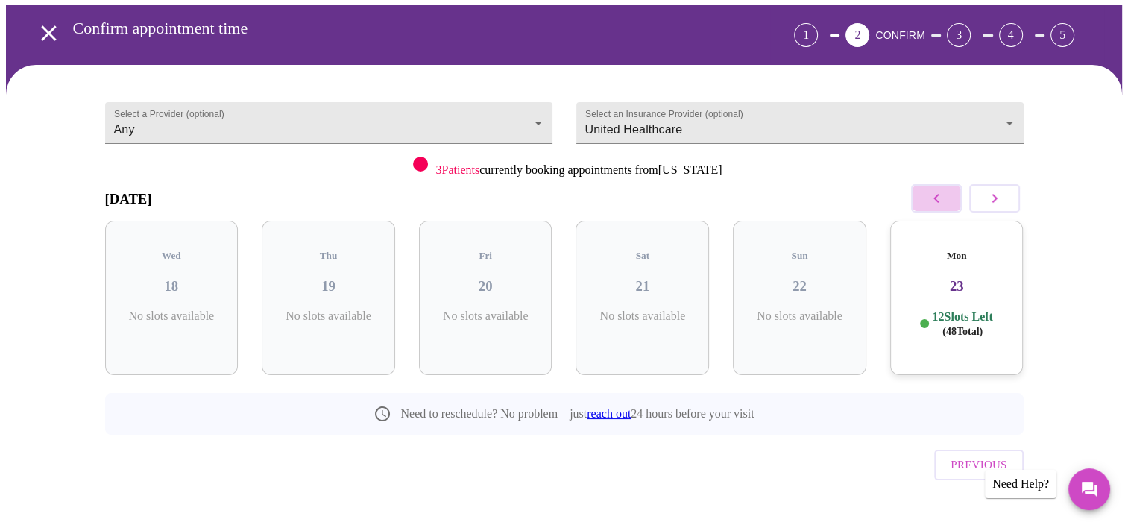
click at [924, 195] on button "button" at bounding box center [936, 198] width 51 height 28
click at [918, 200] on button "button" at bounding box center [936, 198] width 51 height 28
click at [911, 203] on button "button" at bounding box center [936, 198] width 51 height 28
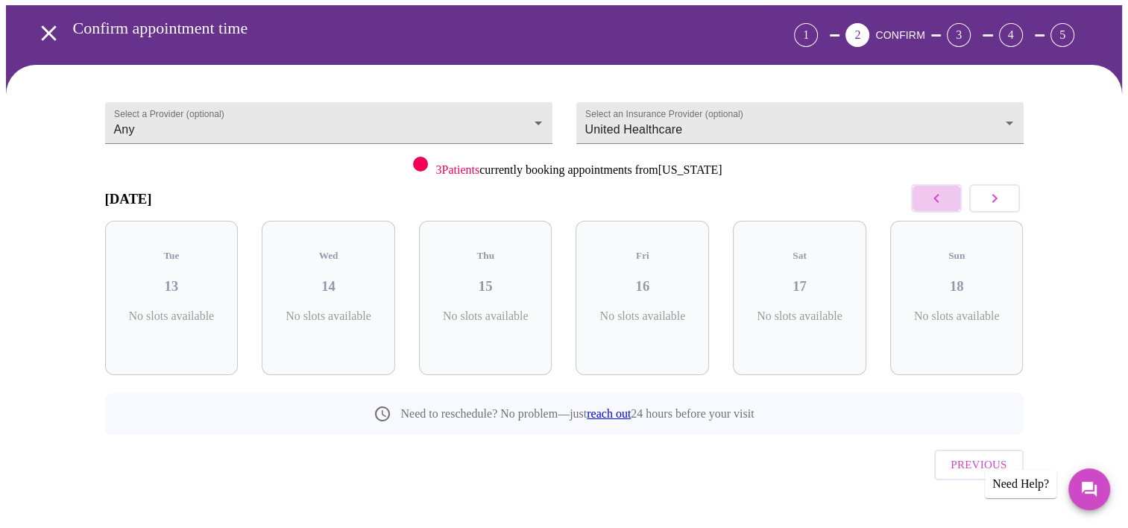
click at [911, 203] on button "button" at bounding box center [936, 198] width 51 height 28
click at [910, 204] on div at bounding box center [965, 199] width 116 height 44
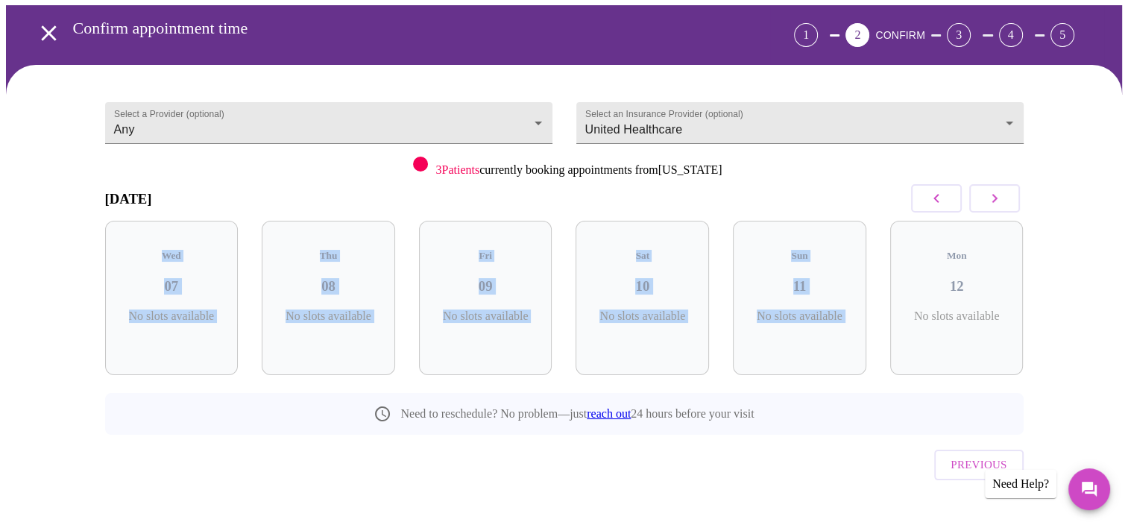
click at [904, 208] on div "[DATE] Wed 07 No slots available Thu 08 No slots available Fri 09 No slots avai…" at bounding box center [564, 306] width 919 height 258
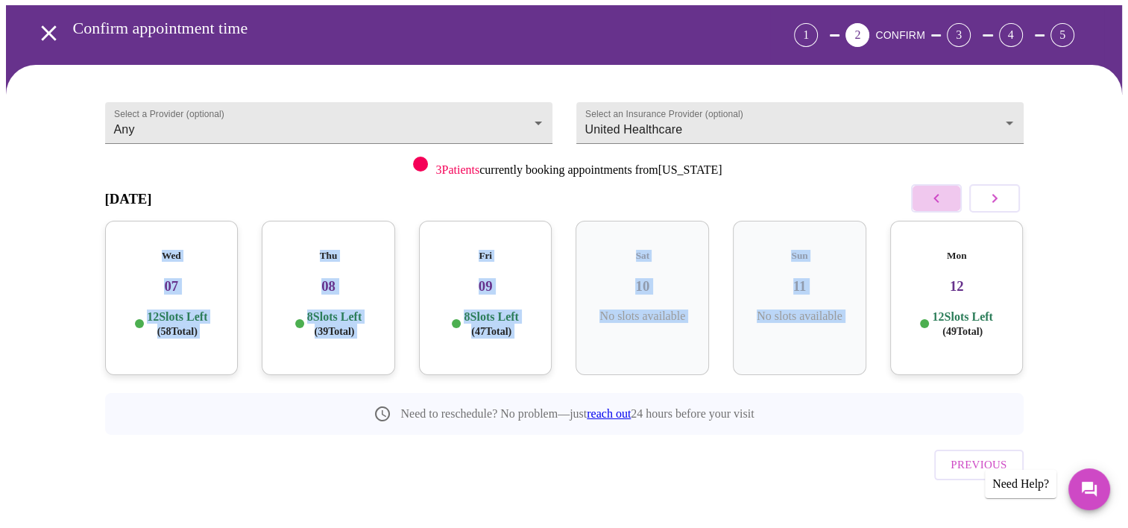
click at [928, 194] on icon "button" at bounding box center [936, 198] width 18 height 18
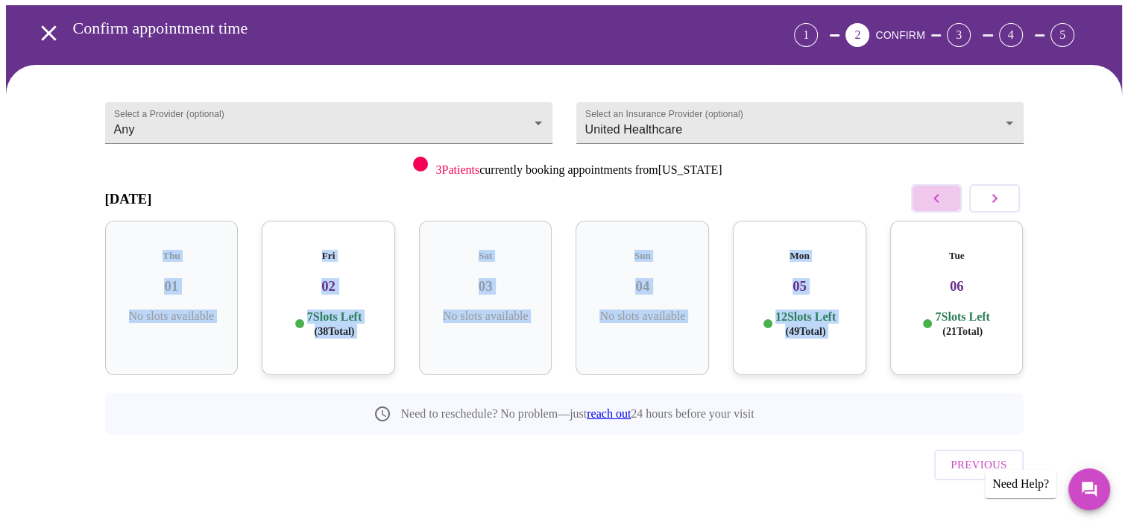
click at [932, 191] on icon "button" at bounding box center [936, 198] width 18 height 18
click at [931, 194] on icon "button" at bounding box center [936, 198] width 18 height 18
click at [930, 195] on icon "button" at bounding box center [936, 198] width 18 height 18
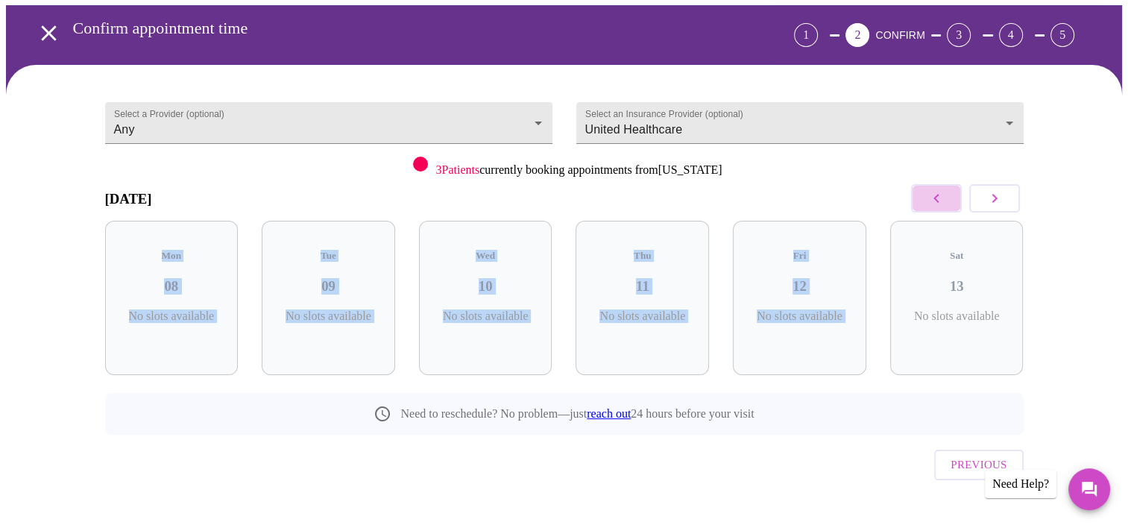
click at [930, 195] on icon "button" at bounding box center [936, 198] width 18 height 18
click at [927, 197] on icon "button" at bounding box center [936, 198] width 18 height 18
drag, startPoint x: 927, startPoint y: 197, endPoint x: 922, endPoint y: 202, distance: 7.9
click at [922, 203] on button "button" at bounding box center [936, 198] width 51 height 28
click at [922, 204] on button "button" at bounding box center [936, 198] width 51 height 28
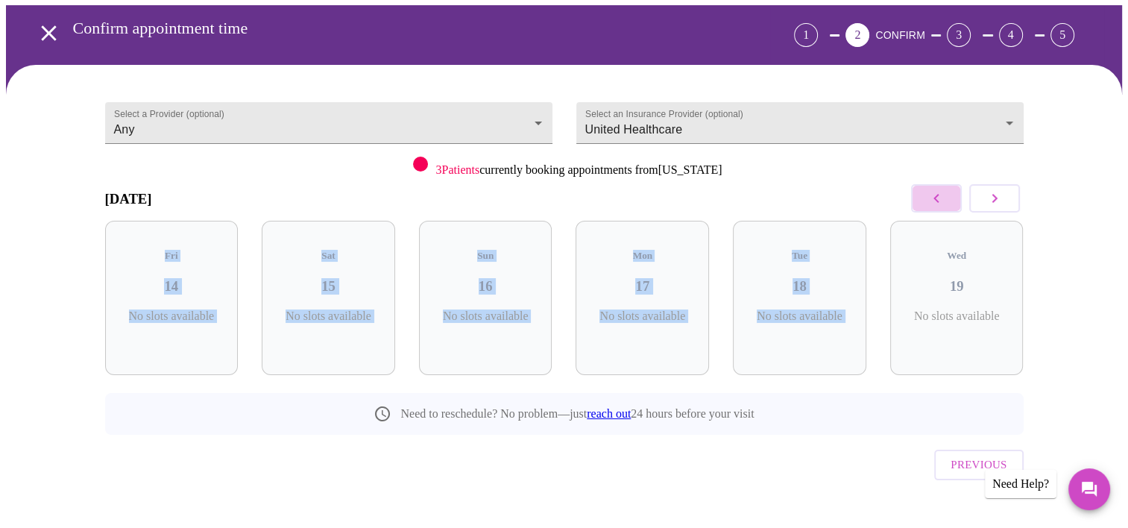
click at [921, 204] on button "button" at bounding box center [936, 198] width 51 height 28
click at [920, 206] on button "button" at bounding box center [936, 198] width 51 height 28
click at [919, 209] on button "button" at bounding box center [936, 198] width 51 height 28
click at [917, 210] on button "button" at bounding box center [936, 198] width 51 height 28
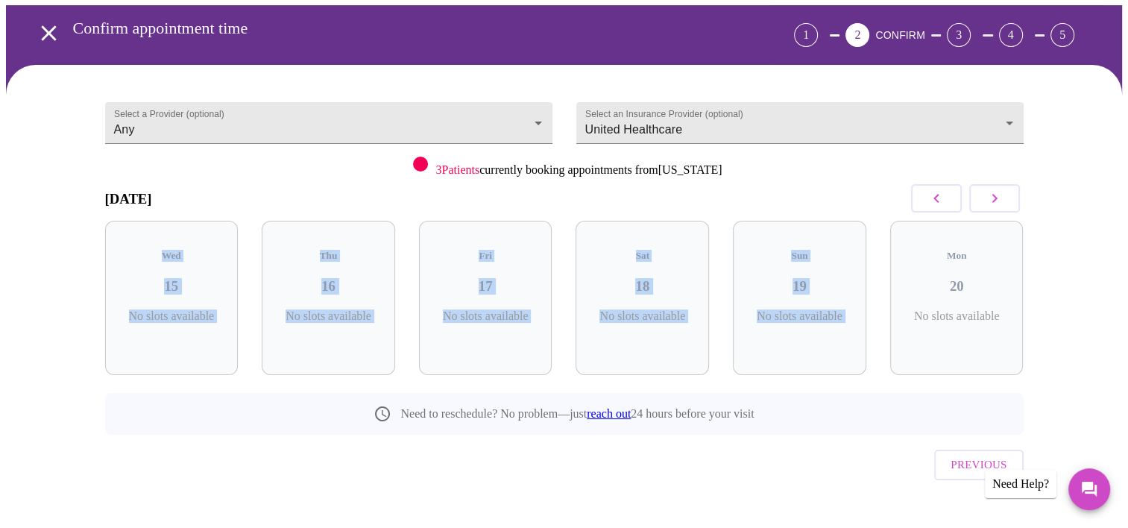
drag, startPoint x: 917, startPoint y: 210, endPoint x: 911, endPoint y: 204, distance: 7.9
click at [910, 214] on div "[DATE] Wed 15 No slots available Thu 16 No slots available Fri 17 No slots avai…" at bounding box center [564, 306] width 919 height 258
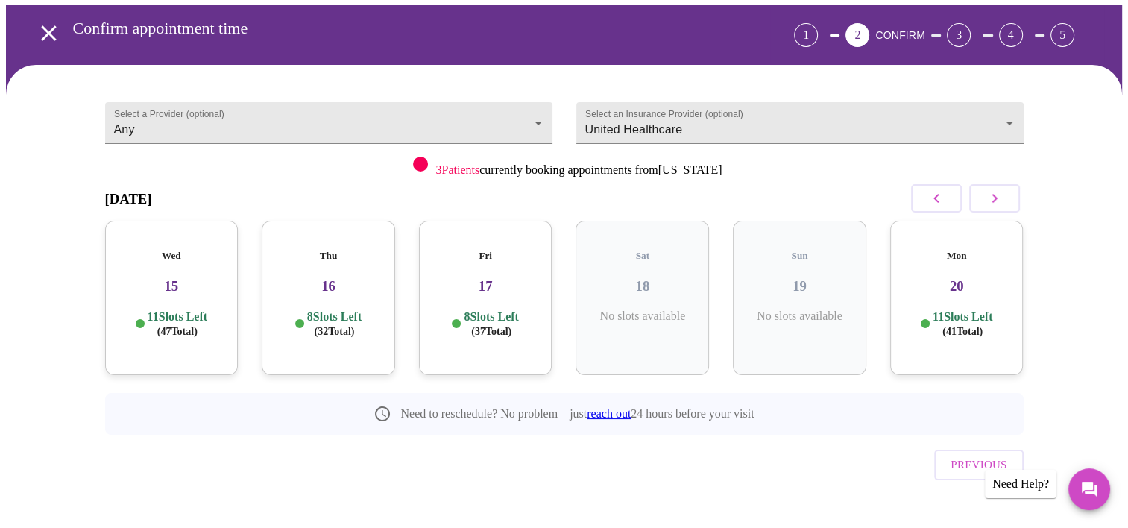
click at [1053, 172] on div "Select a Provider (optional) Any Any Select an Insurance Provider (optional) Un…" at bounding box center [564, 310] width 1116 height 490
click at [937, 194] on icon "button" at bounding box center [935, 198] width 5 height 9
click at [936, 195] on icon "button" at bounding box center [935, 198] width 5 height 9
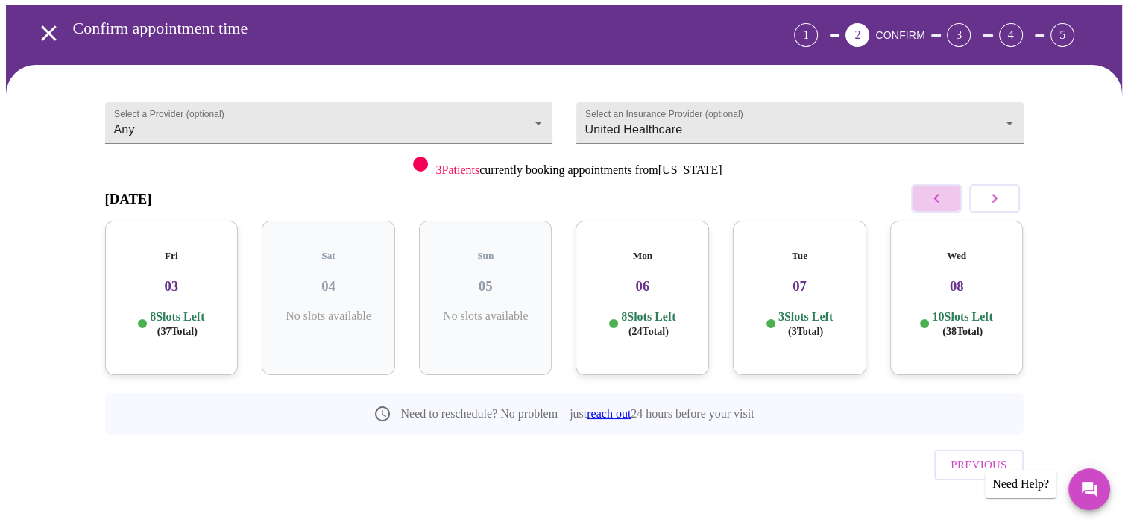
click at [939, 187] on button "button" at bounding box center [936, 198] width 51 height 28
click at [936, 189] on icon "button" at bounding box center [936, 198] width 18 height 18
click at [933, 190] on icon "button" at bounding box center [936, 198] width 18 height 18
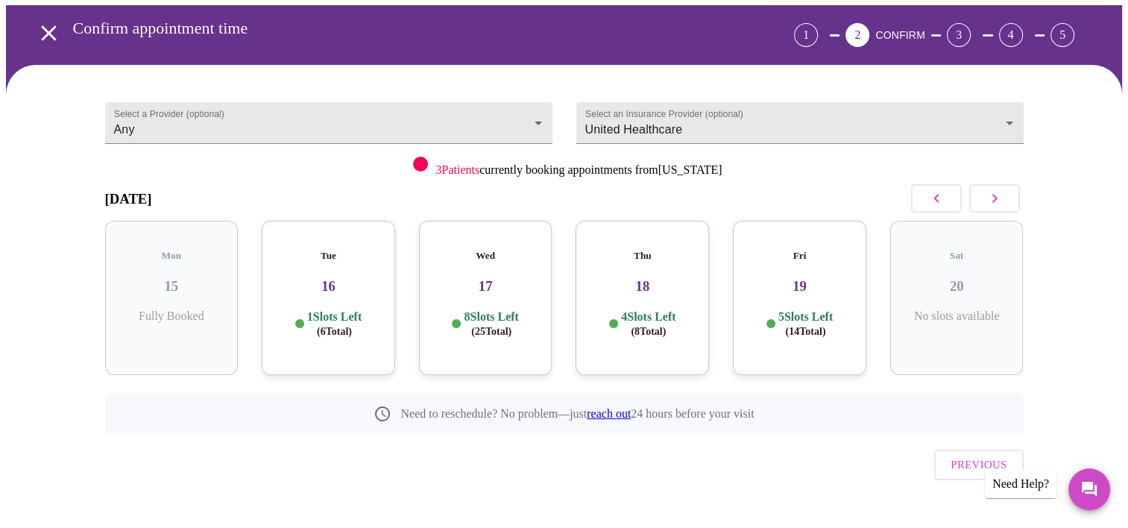
click at [484, 278] on h3 "17" at bounding box center [486, 286] width 110 height 16
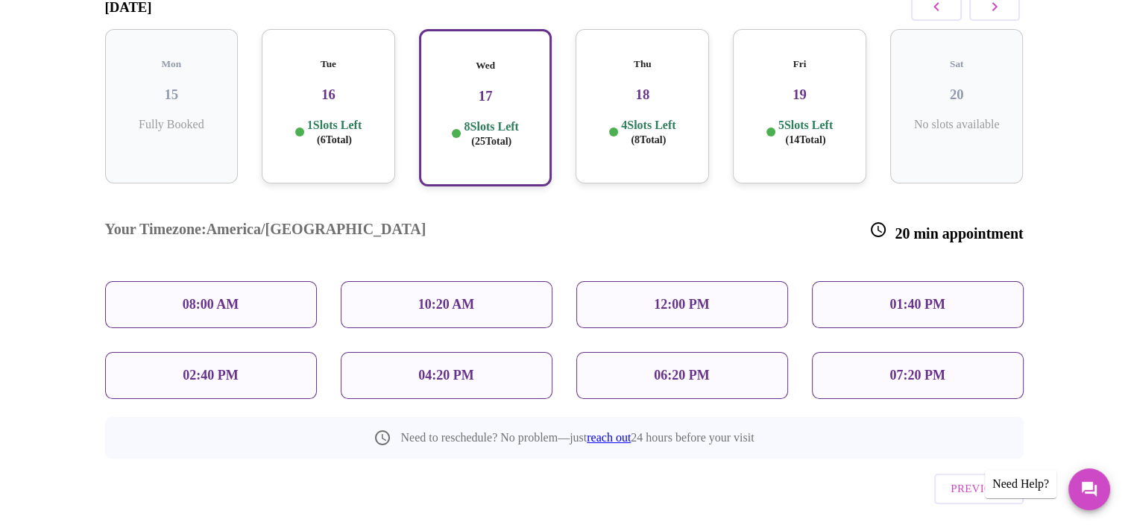
scroll to position [253, 0]
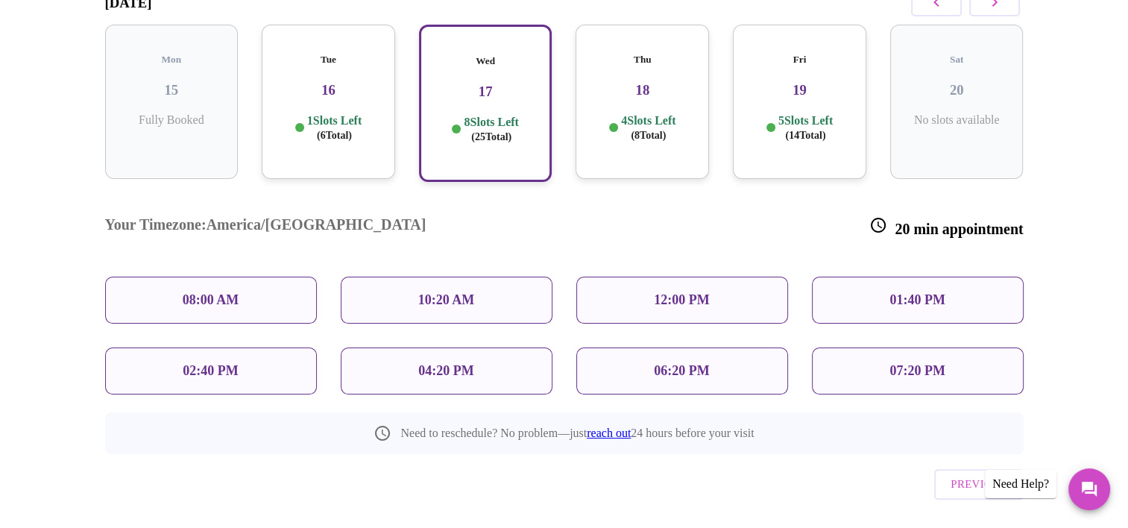
click at [217, 363] on p "02:40 PM" at bounding box center [210, 371] width 55 height 16
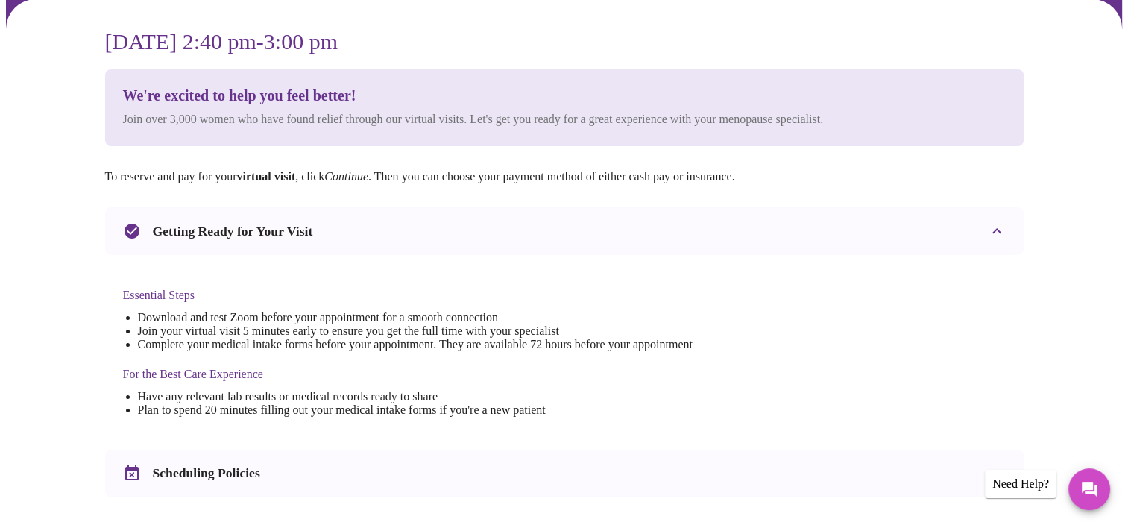
scroll to position [149, 0]
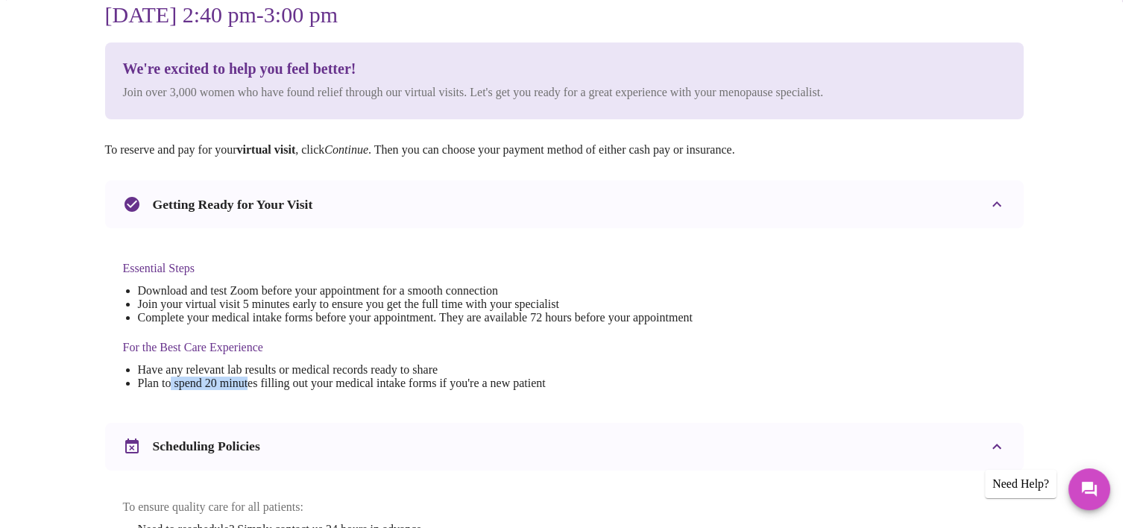
drag, startPoint x: 174, startPoint y: 382, endPoint x: 260, endPoint y: 381, distance: 86.5
click at [260, 381] on li "Plan to spend 20 minutes filling out your medical intake forms if you're a new …" at bounding box center [415, 383] width 555 height 13
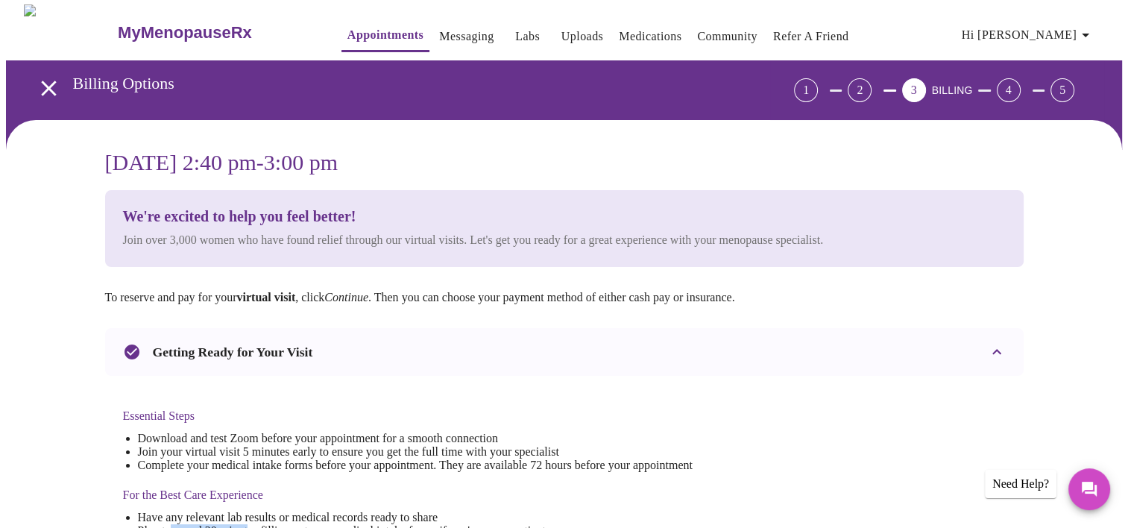
scroll to position [0, 0]
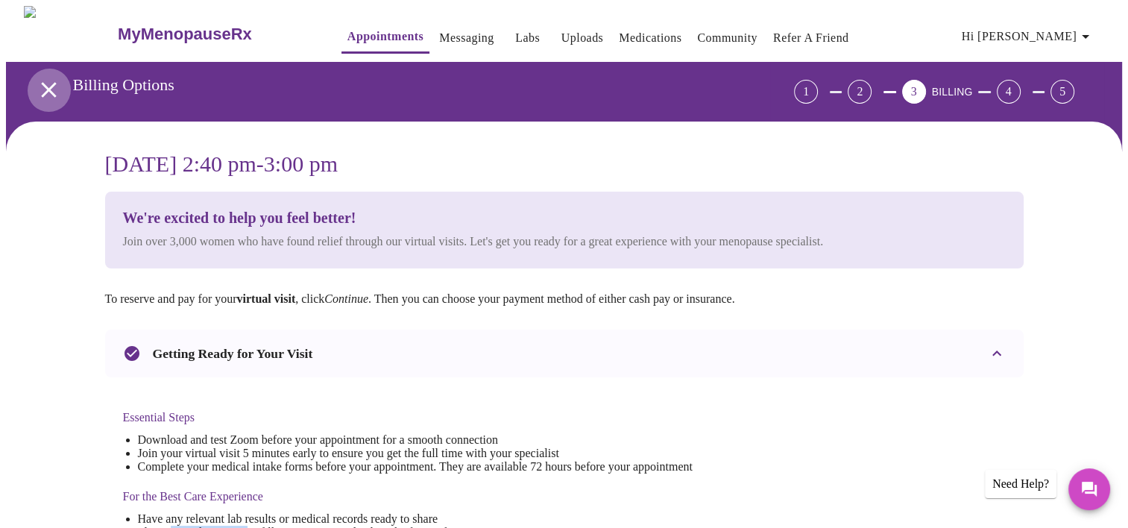
click at [44, 84] on icon "open drawer" at bounding box center [48, 89] width 15 height 15
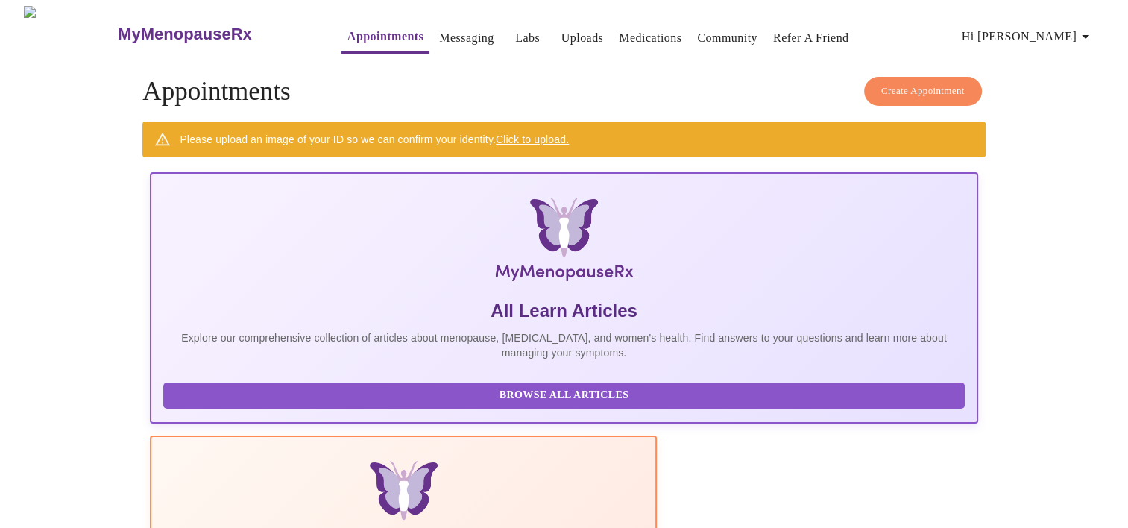
drag, startPoint x: 1061, startPoint y: 245, endPoint x: 1077, endPoint y: 227, distance: 24.3
